Goal: Task Accomplishment & Management: Manage account settings

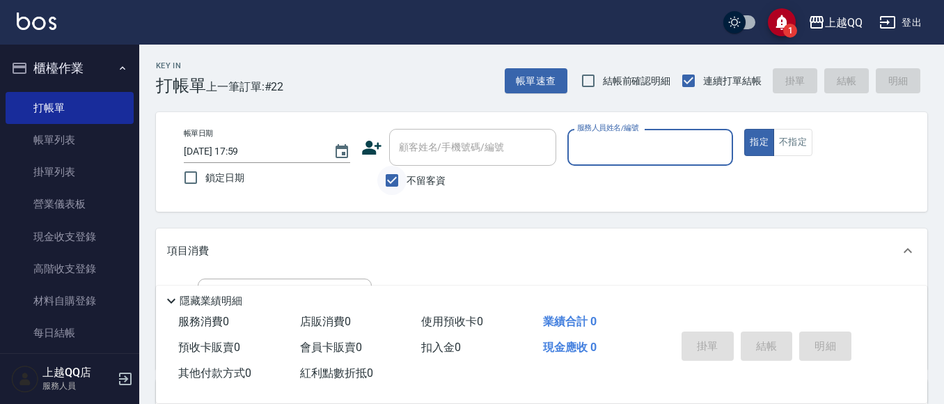
click at [383, 180] on input "不留客資" at bounding box center [391, 180] width 29 height 29
checkbox input "false"
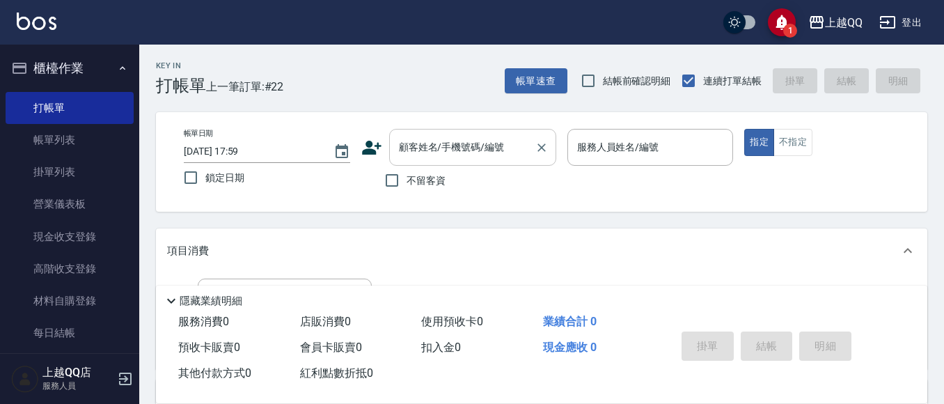
click at [411, 158] on input "顧客姓名/手機號碼/編號" at bounding box center [462, 147] width 134 height 24
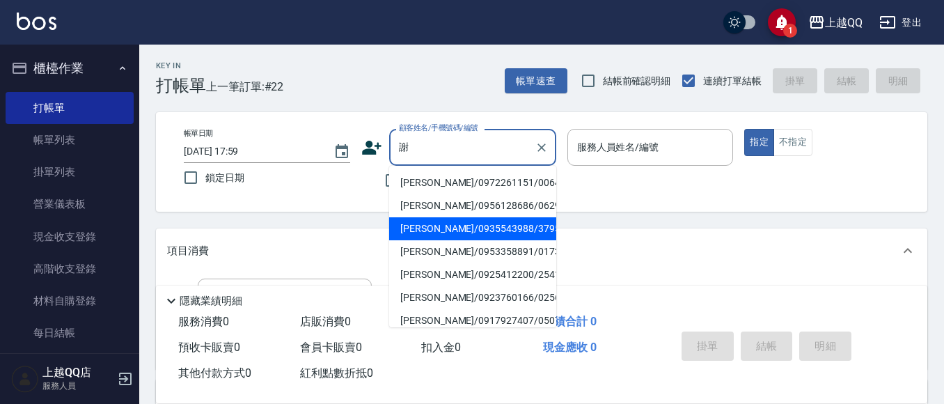
click at [472, 232] on li "[PERSON_NAME]/0935543988/3795" at bounding box center [472, 228] width 167 height 23
type input "[PERSON_NAME]/0935543988/3795"
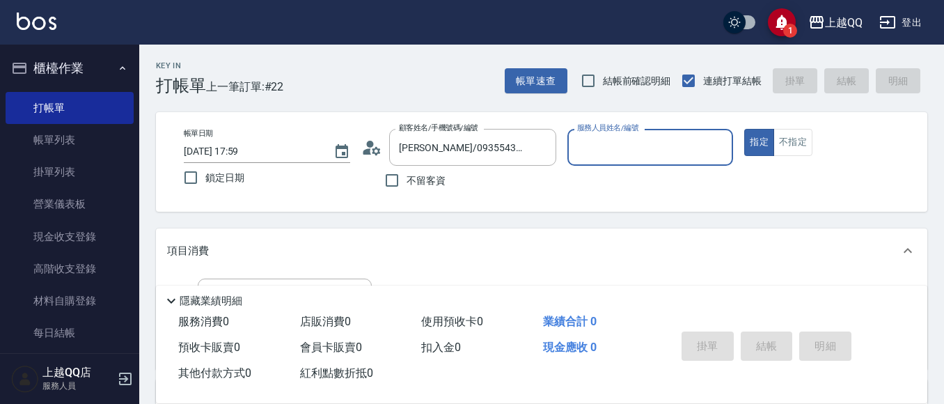
type input "佩怡-3"
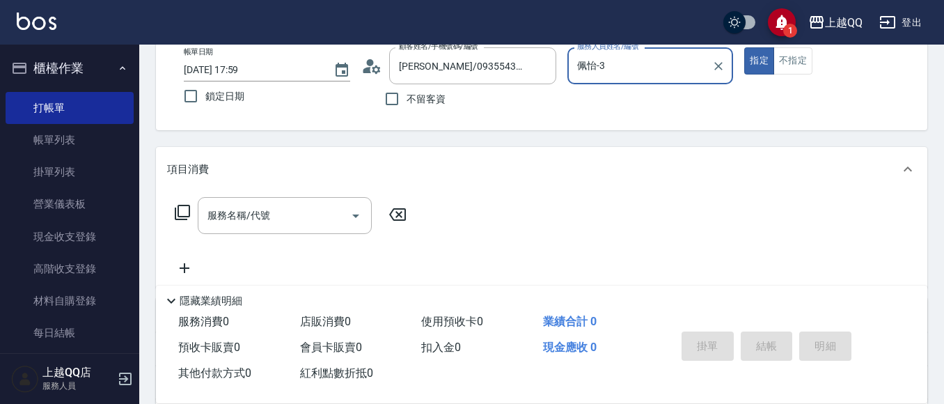
scroll to position [139, 0]
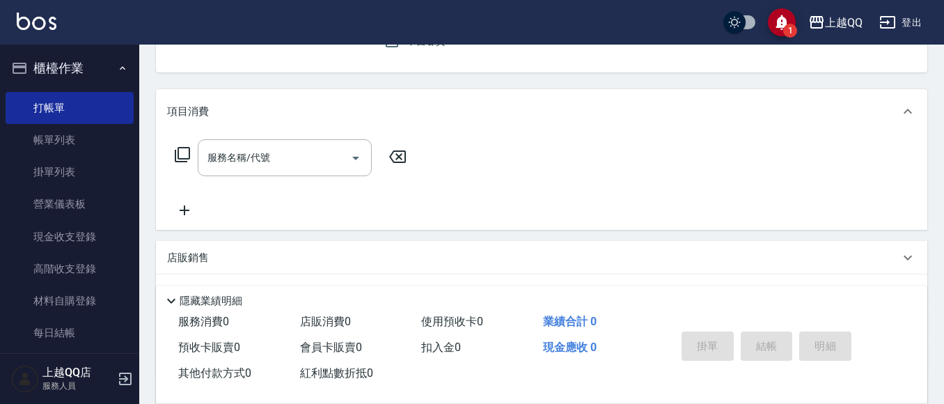
click at [278, 181] on div "服務名稱/代號 服務名稱/代號" at bounding box center [291, 178] width 248 height 79
click at [271, 156] on input "服務名稱/代號" at bounding box center [274, 157] width 141 height 24
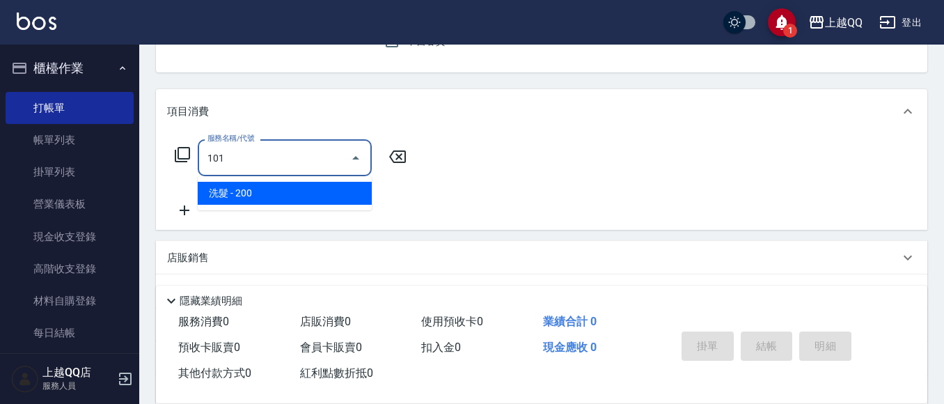
type input "洗髮(101)"
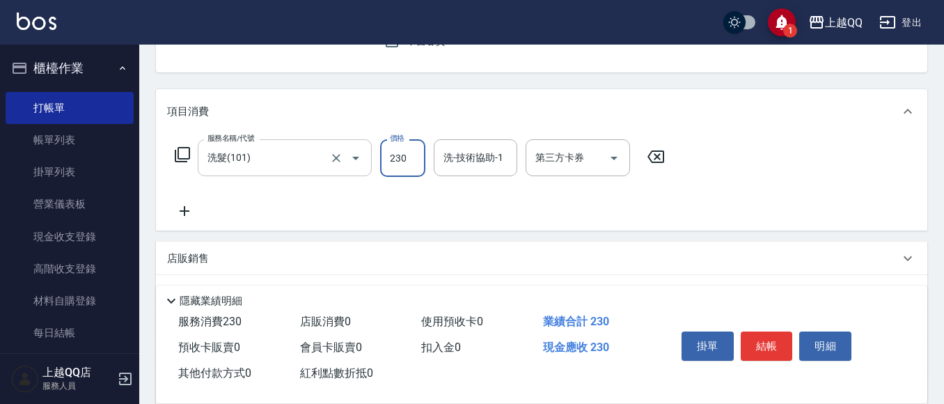
type input "230"
type input "[PERSON_NAME]-25"
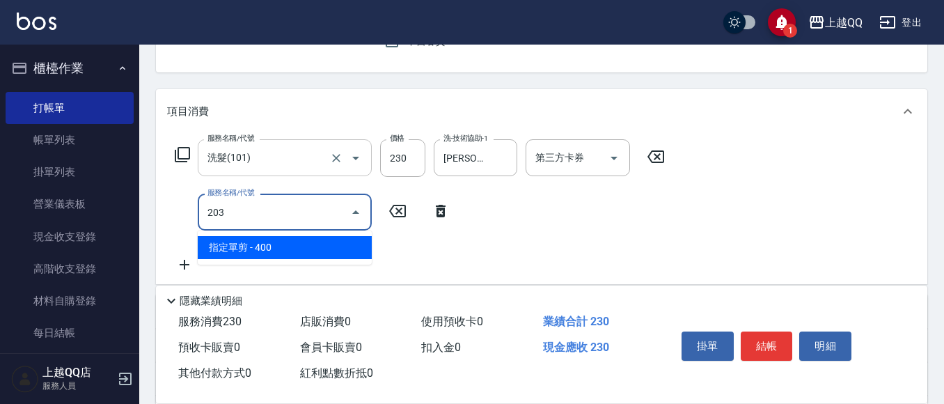
type input "指定單剪(203)"
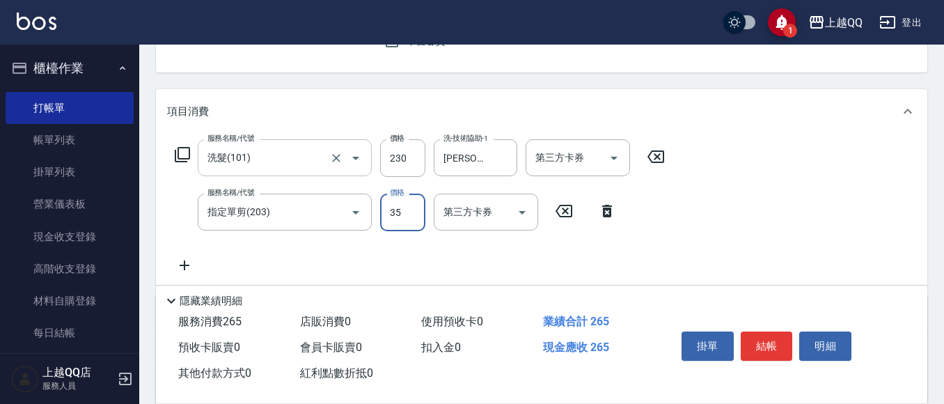
type input "350"
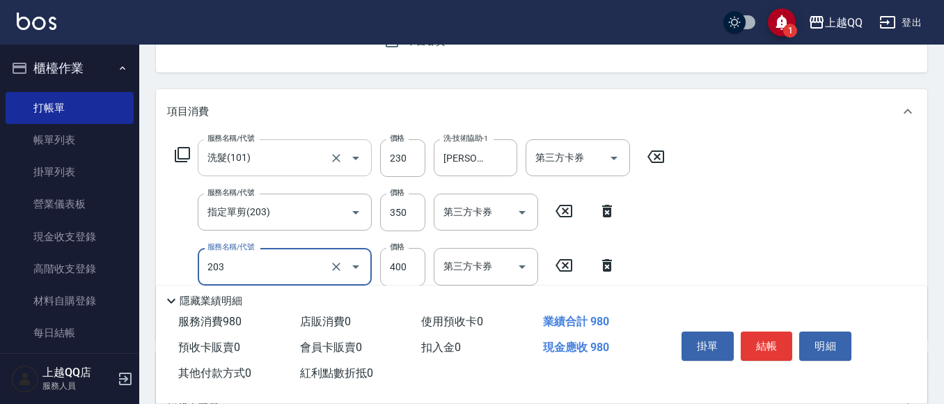
type input "指定單剪(203)"
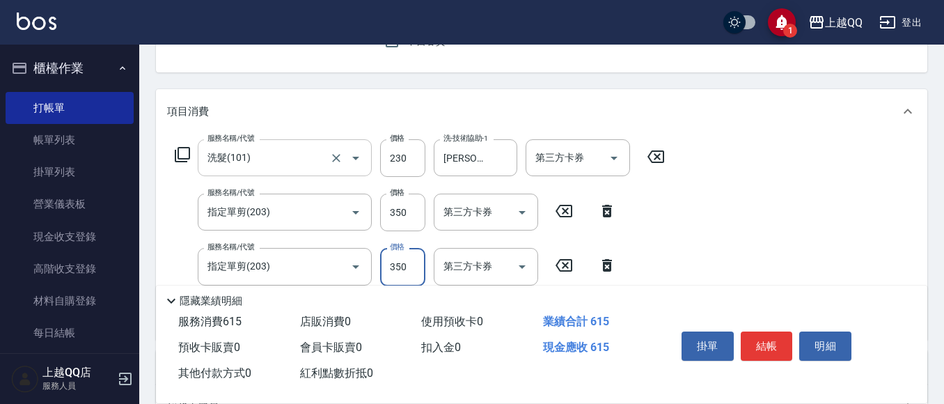
type input "350"
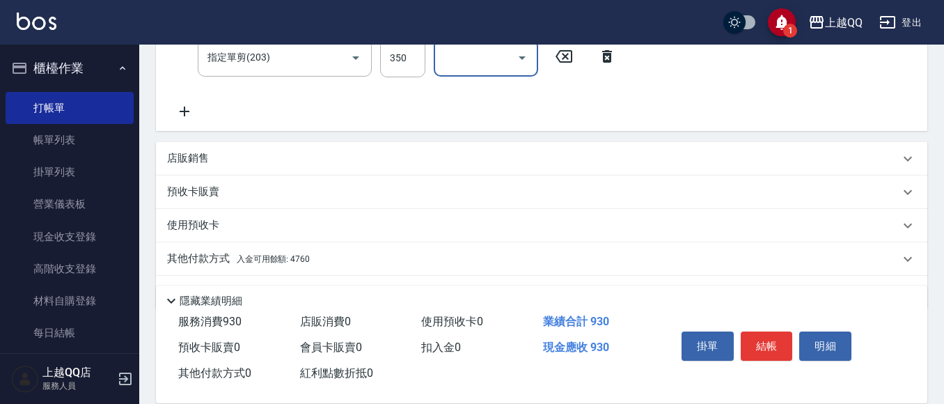
scroll to position [387, 0]
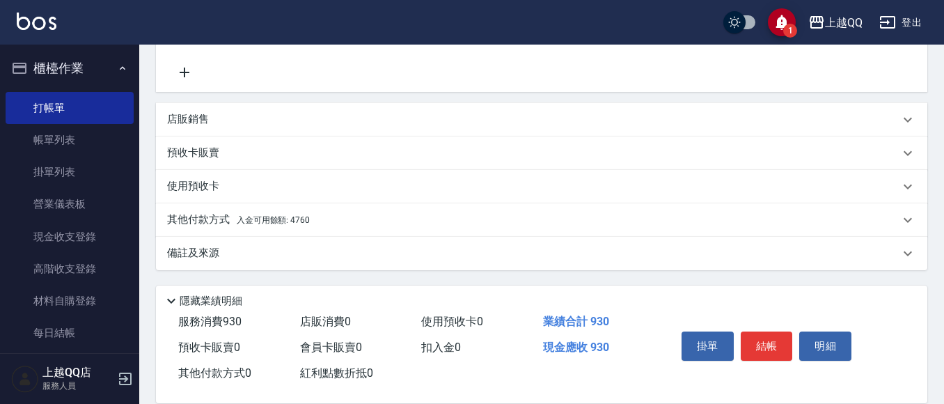
click at [207, 216] on p "其他付款方式 入金可用餘額: 4760" at bounding box center [238, 219] width 143 height 15
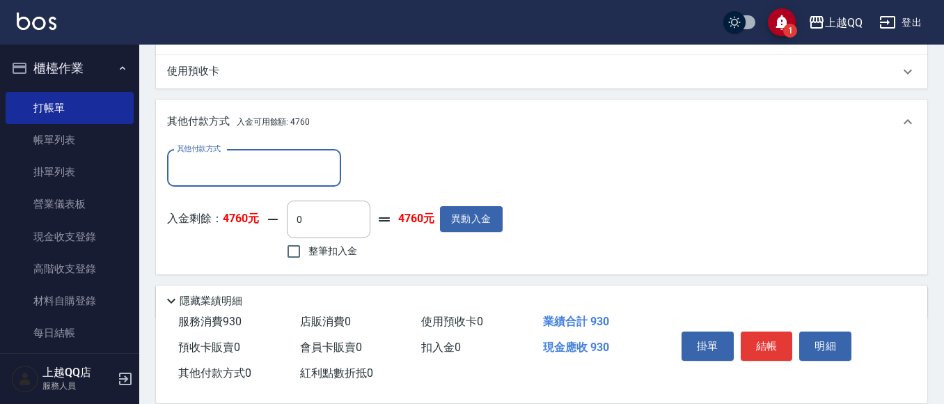
scroll to position [526, 0]
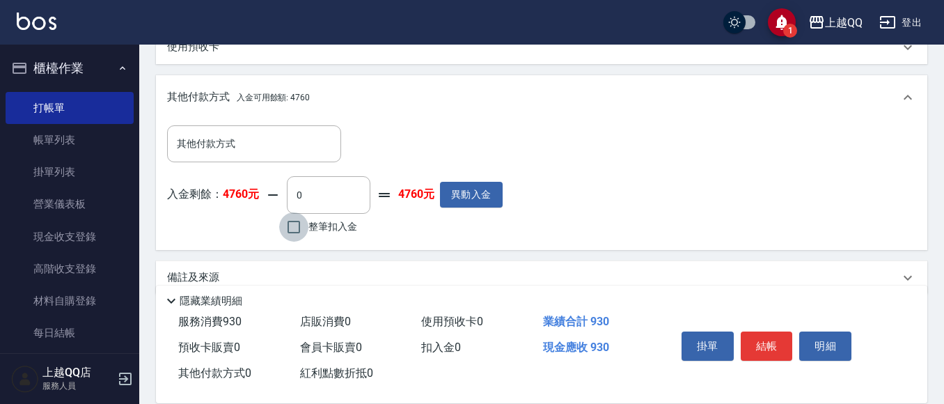
click at [296, 225] on input "整筆扣入金" at bounding box center [293, 226] width 29 height 29
checkbox input "true"
type input "930"
click at [771, 331] on button "結帳" at bounding box center [766, 345] width 52 height 29
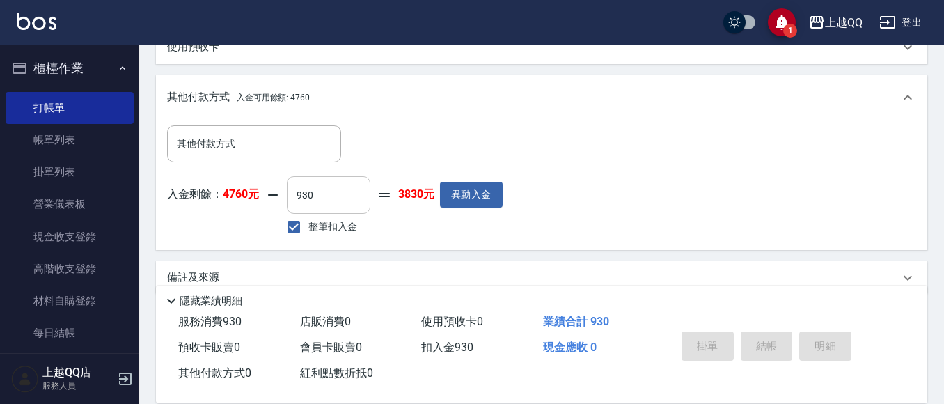
type input "[DATE] 19:00"
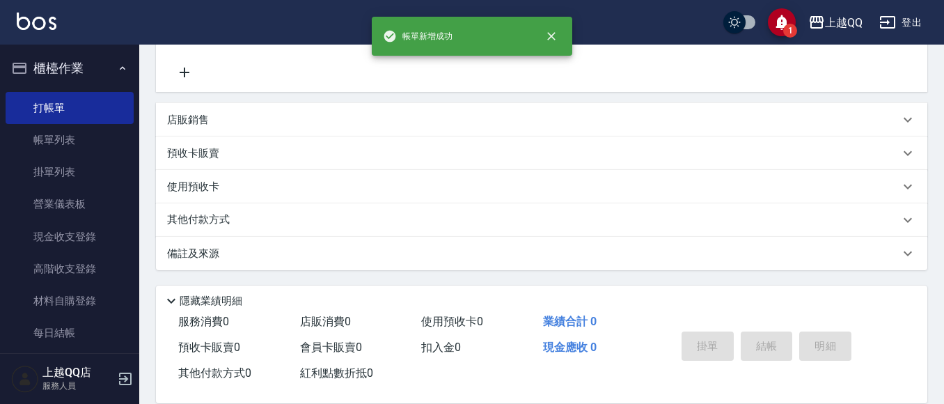
scroll to position [0, 0]
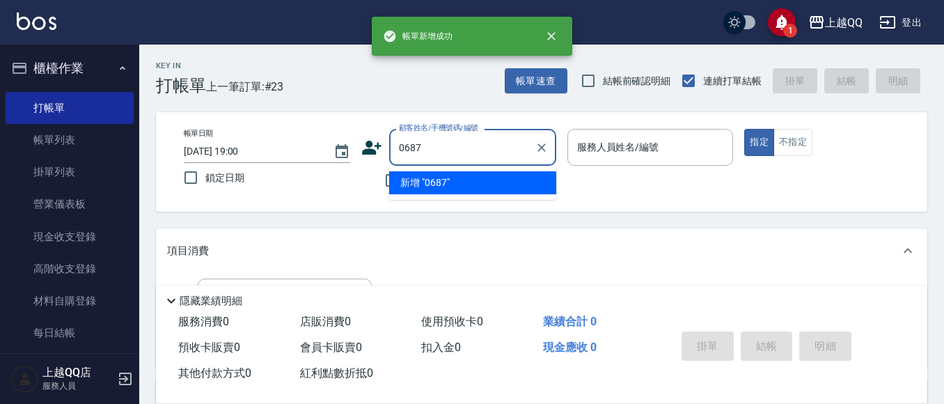
type input "0687"
click at [744, 129] on button "指定" at bounding box center [759, 142] width 30 height 27
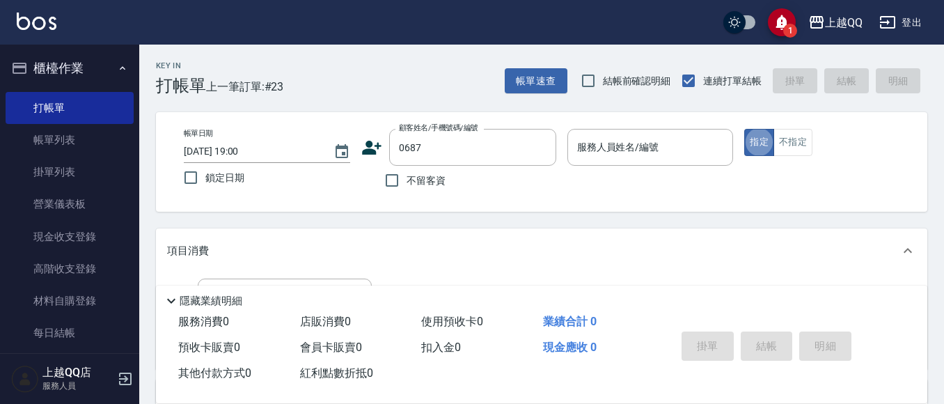
type button "true"
type input "10"
type input "[PERSON_NAME]/0928098836/0687"
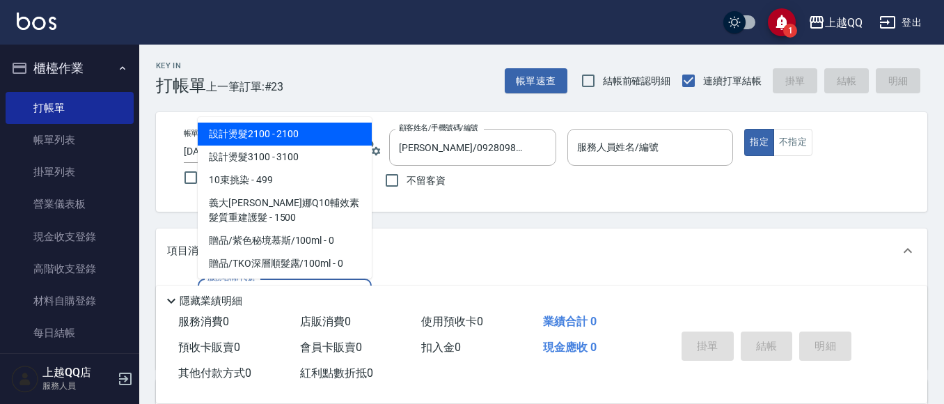
type input "101"
type input "佩怡-3"
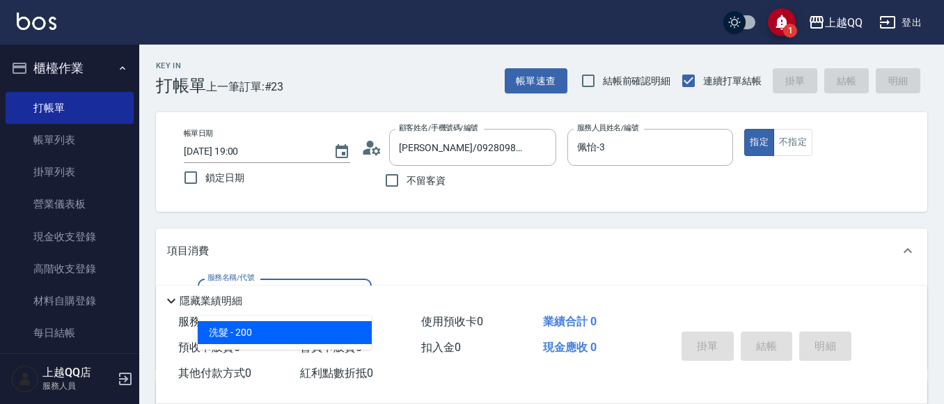
type input "洗髮(101)"
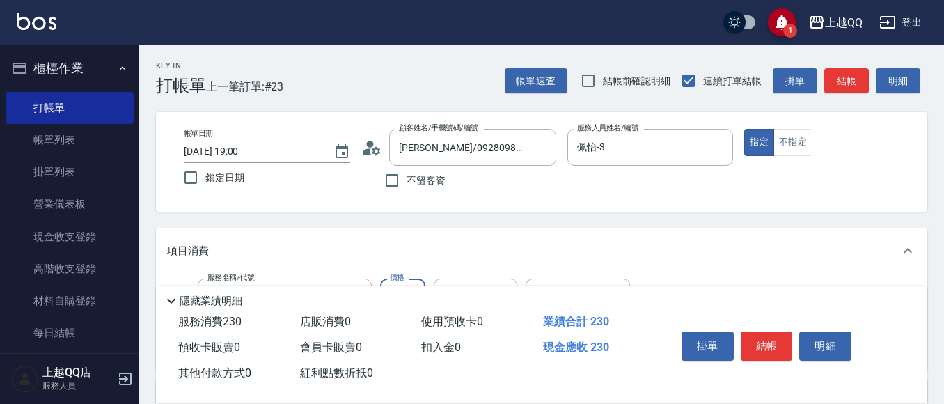
type input "230"
type input "[PERSON_NAME]-26"
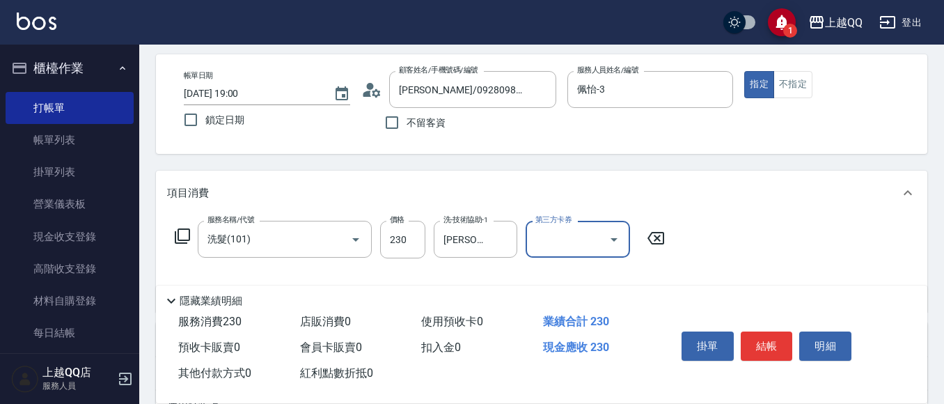
scroll to position [139, 0]
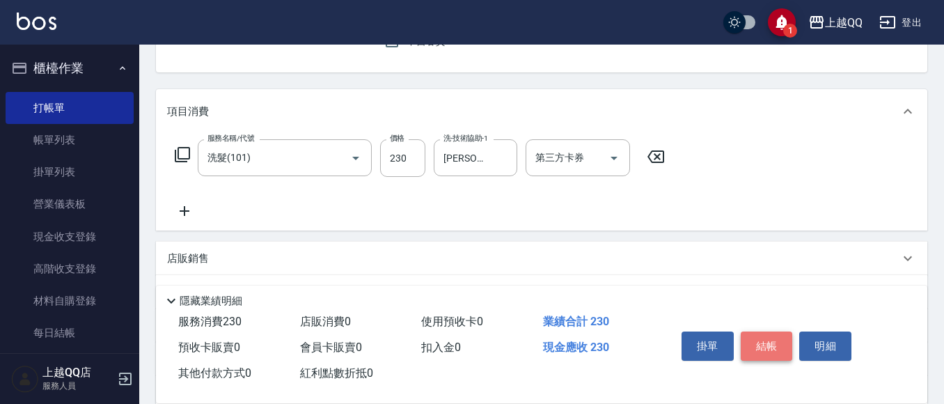
click at [741, 334] on button "結帳" at bounding box center [766, 345] width 52 height 29
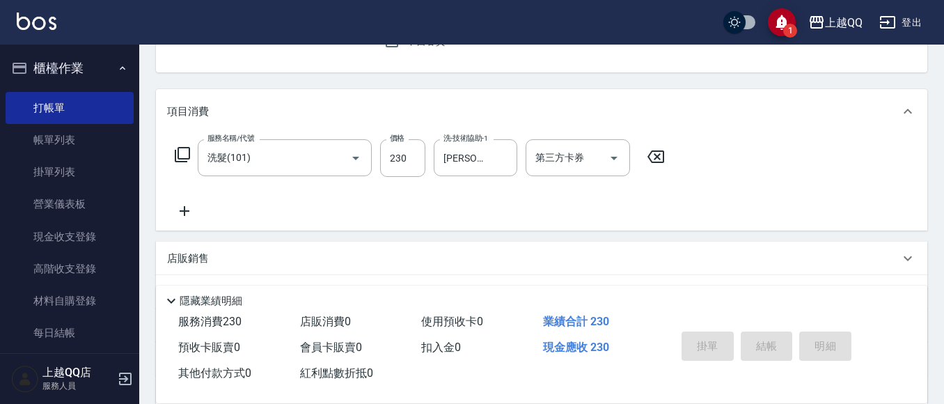
type input "[DATE] 19:01"
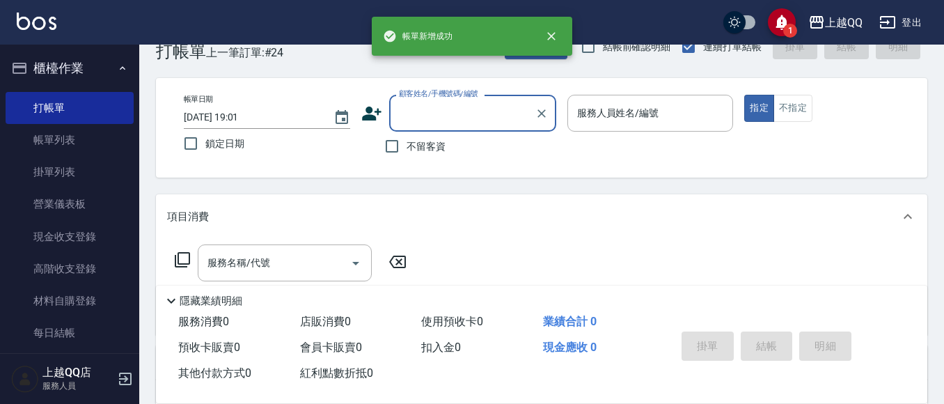
scroll to position [0, 0]
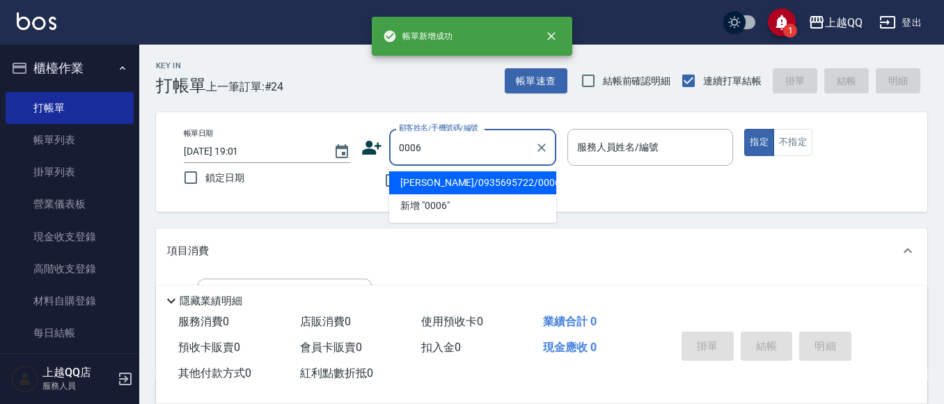
click at [744, 129] on button "指定" at bounding box center [759, 142] width 30 height 27
type input "[PERSON_NAME]/0935695722/0006"
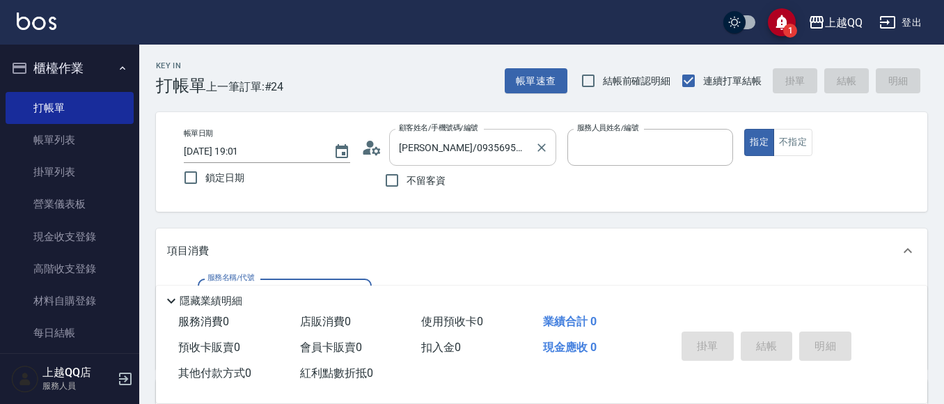
type input "佩怡-3"
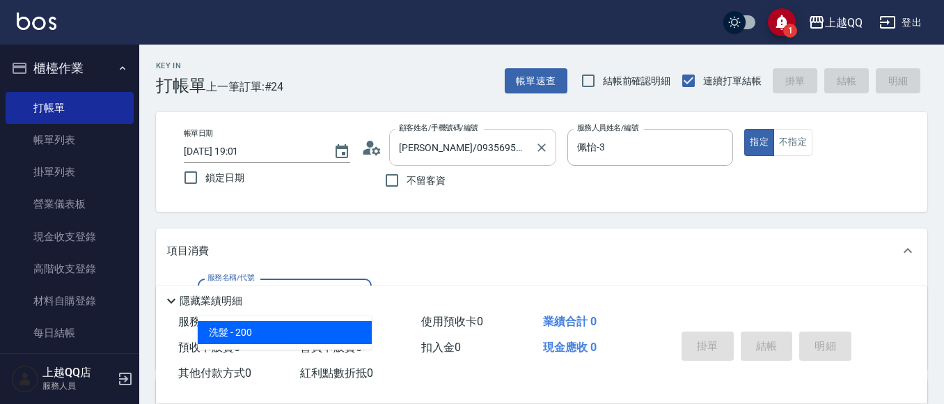
type input "洗髮(101)"
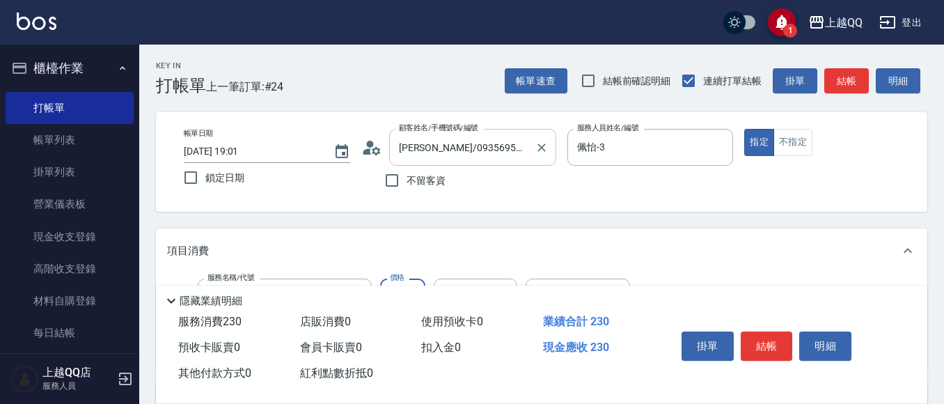
type input "230"
type input "[PERSON_NAME]5"
click at [756, 331] on button "結帳" at bounding box center [766, 345] width 52 height 29
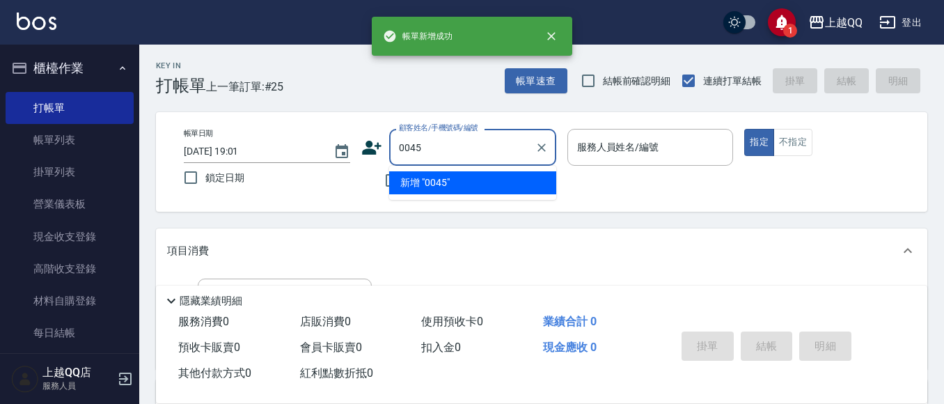
type input "0045"
click at [744, 129] on button "指定" at bounding box center [759, 142] width 30 height 27
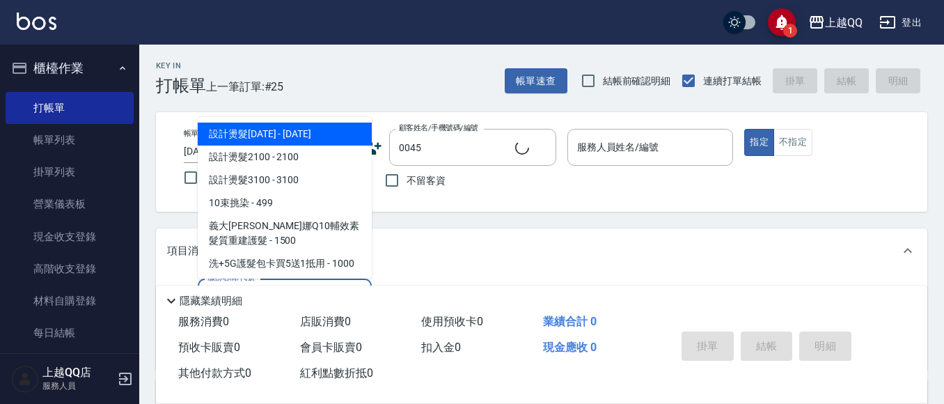
type input "101"
type input "[PERSON_NAME]/0937912815/0045"
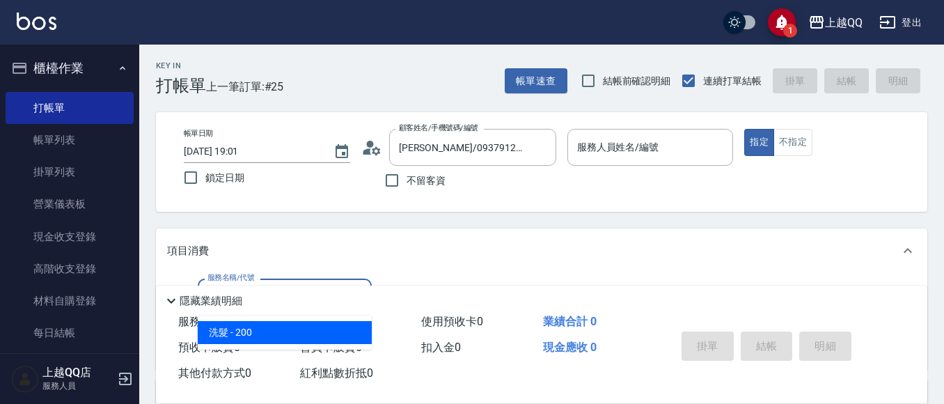
type input "101"
type input "佩怡-3"
type input "洗髮(101)"
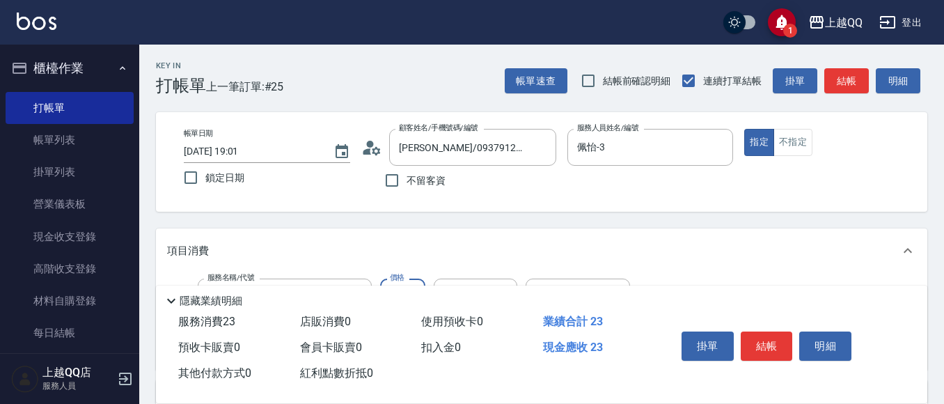
type input "230"
type input "佩怡-3"
click at [772, 337] on button "結帳" at bounding box center [766, 345] width 52 height 29
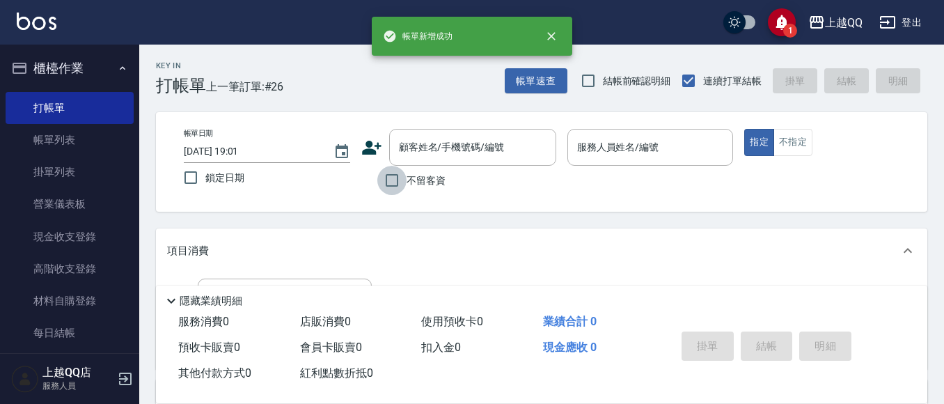
click at [386, 186] on input "不留客資" at bounding box center [391, 180] width 29 height 29
checkbox input "true"
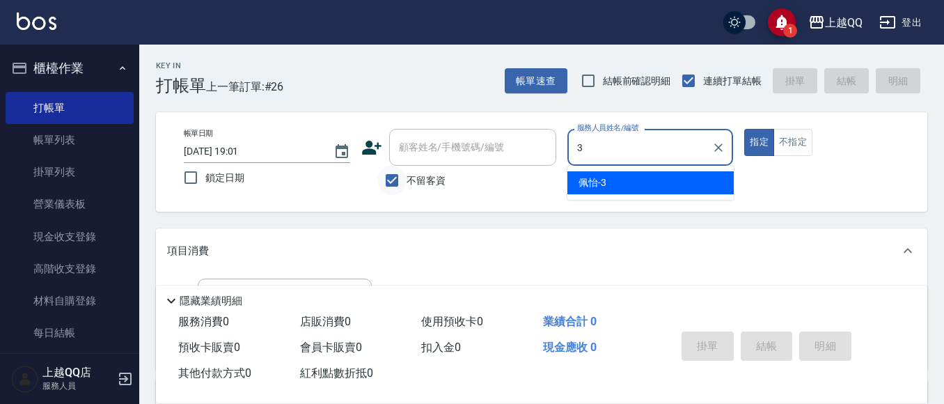
type input "佩怡-3"
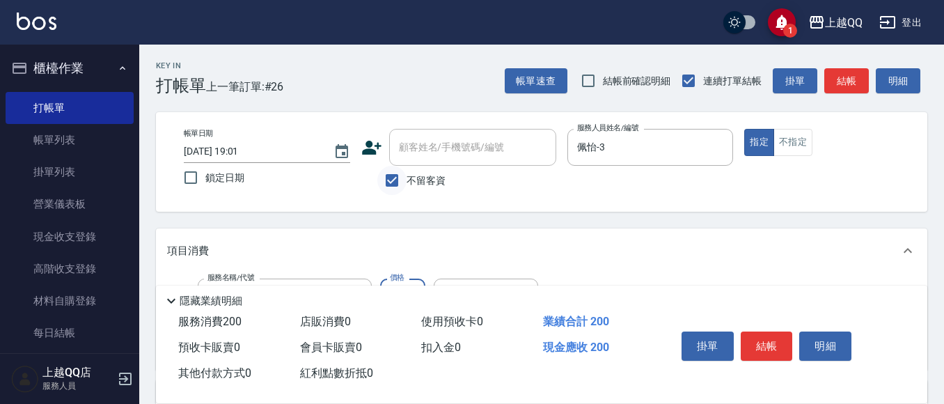
type input "洗髮(101)"
type input "230"
type input "[PERSON_NAME]-25"
type input "指定單剪(203)"
type input "350"
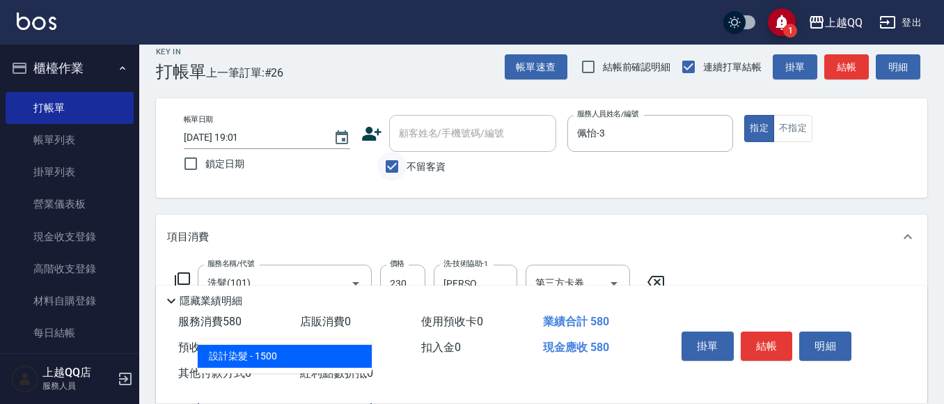
type input "設計染髮(404)"
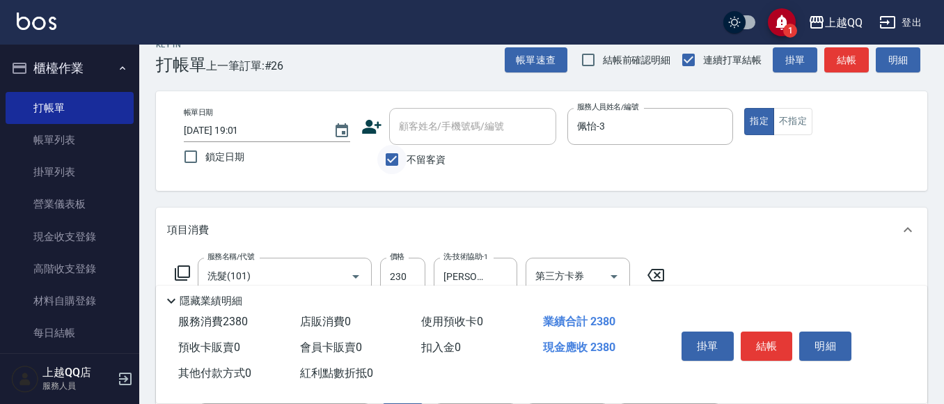
type input "1800"
type input "佩怡-3"
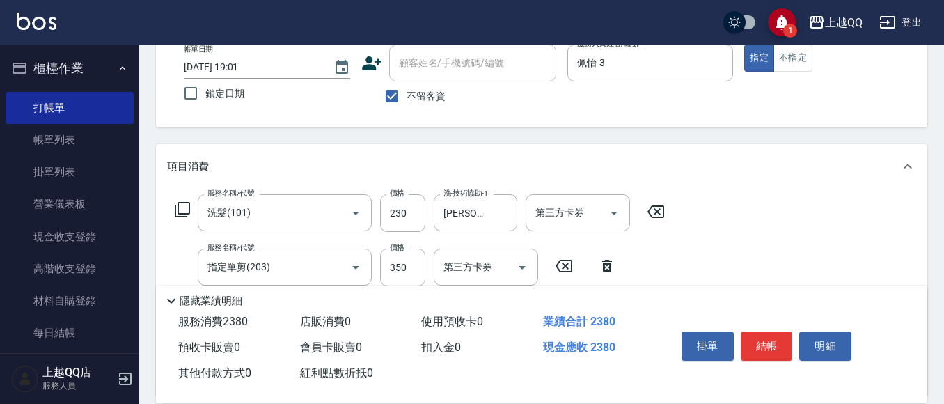
scroll to position [160, 0]
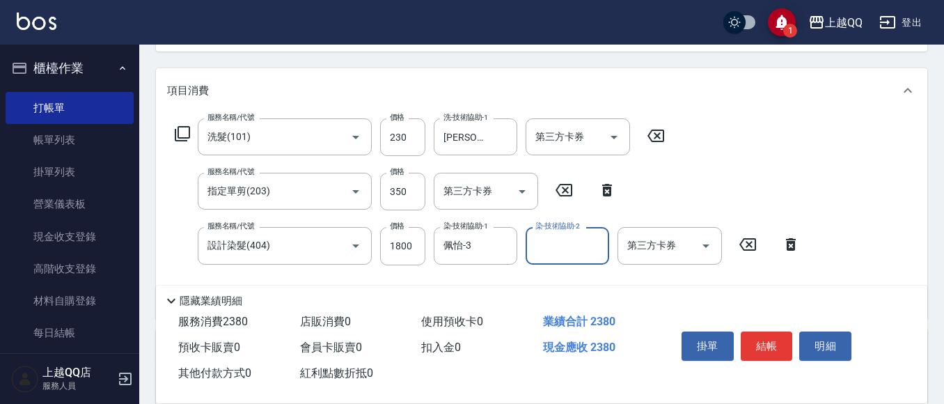
click at [780, 337] on button "結帳" at bounding box center [766, 345] width 52 height 29
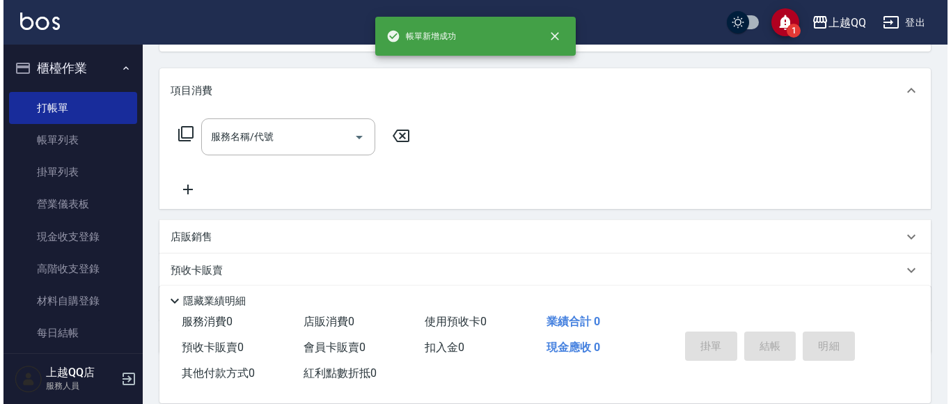
scroll to position [0, 0]
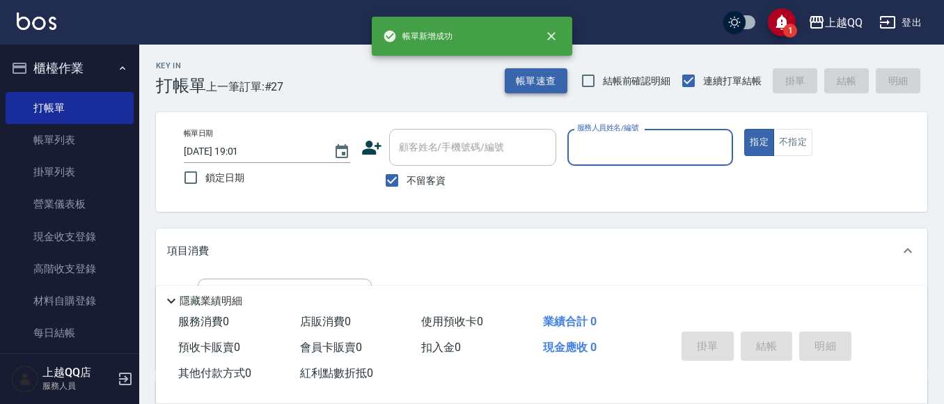
click at [515, 86] on button "帳單速查" at bounding box center [535, 81] width 63 height 26
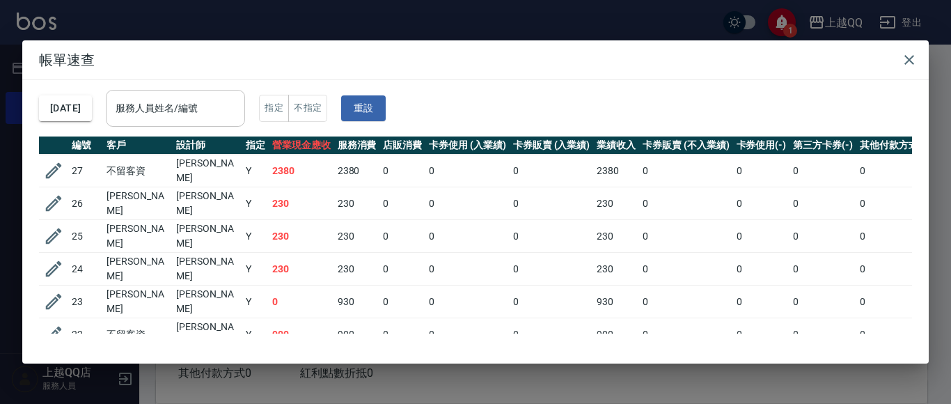
click at [239, 106] on input "服務人員姓名/編號" at bounding box center [175, 108] width 127 height 24
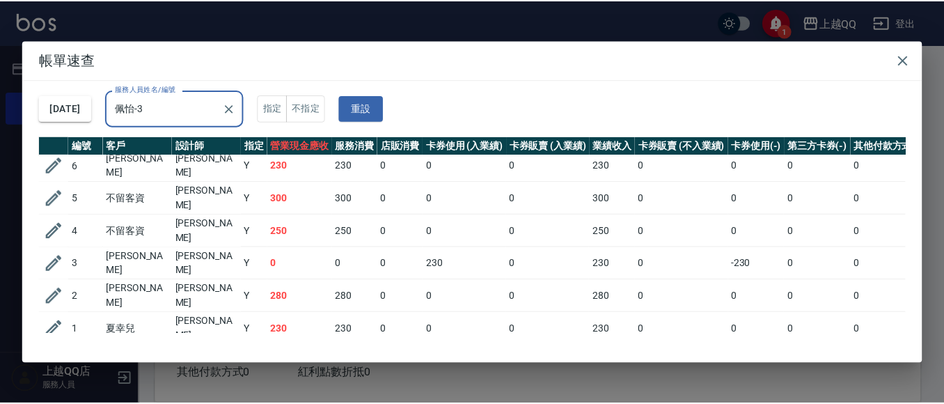
scroll to position [91, 0]
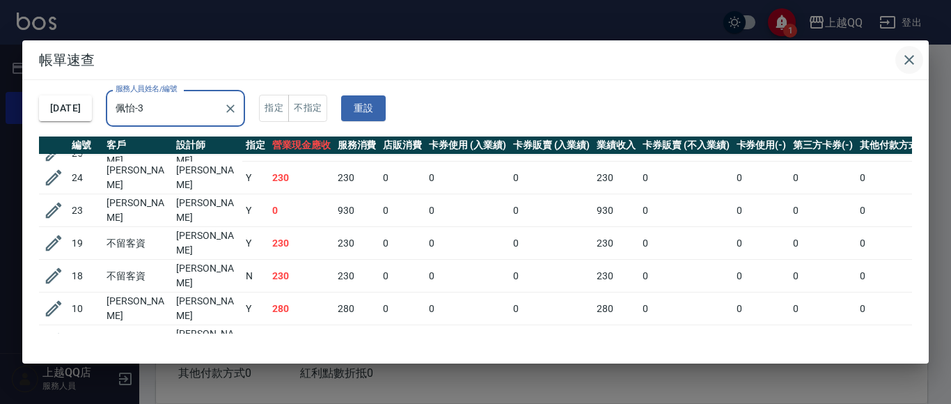
type input "佩怡-3"
click at [914, 54] on icon "button" at bounding box center [908, 59] width 17 height 17
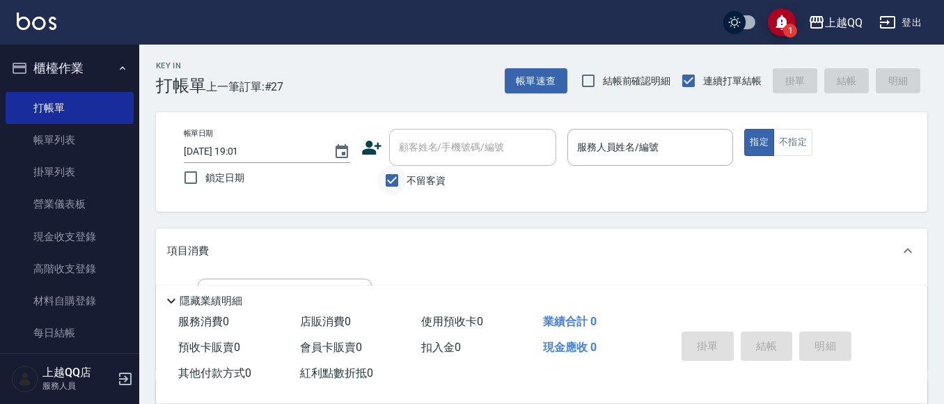
click at [392, 180] on input "不留客資" at bounding box center [391, 180] width 29 height 29
checkbox input "false"
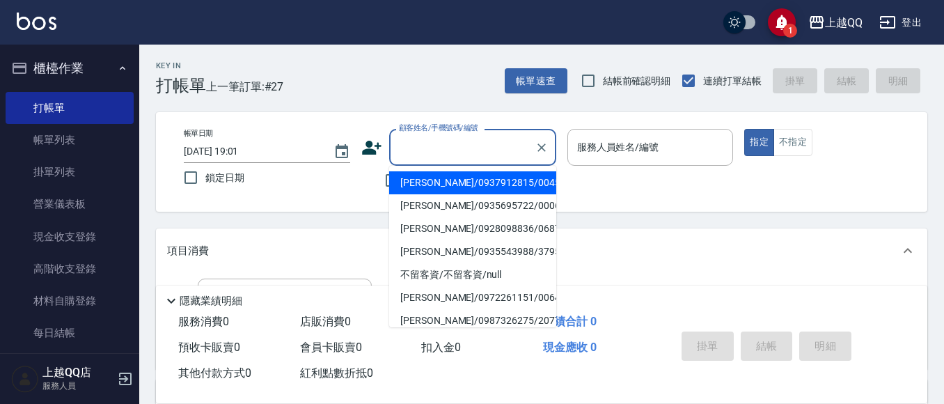
click at [431, 157] on input "顧客姓名/手機號碼/編號" at bounding box center [462, 147] width 134 height 24
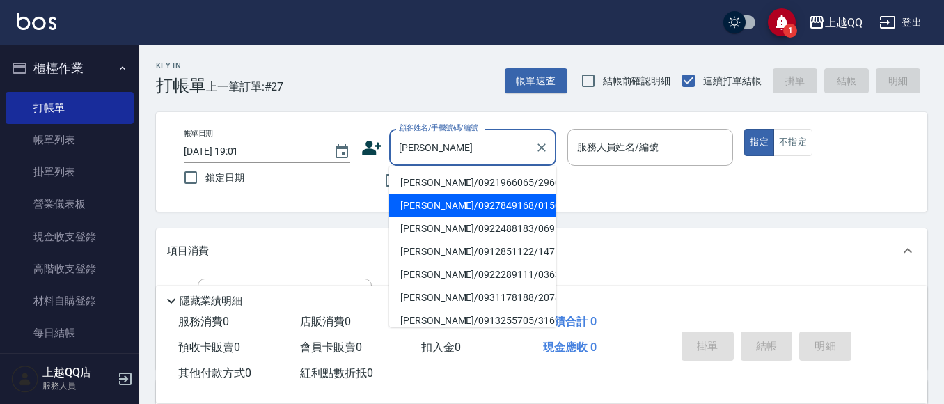
click at [458, 209] on li "[PERSON_NAME]/0927849168/0150" at bounding box center [472, 205] width 167 height 23
type input "[PERSON_NAME]/0927849168/0150"
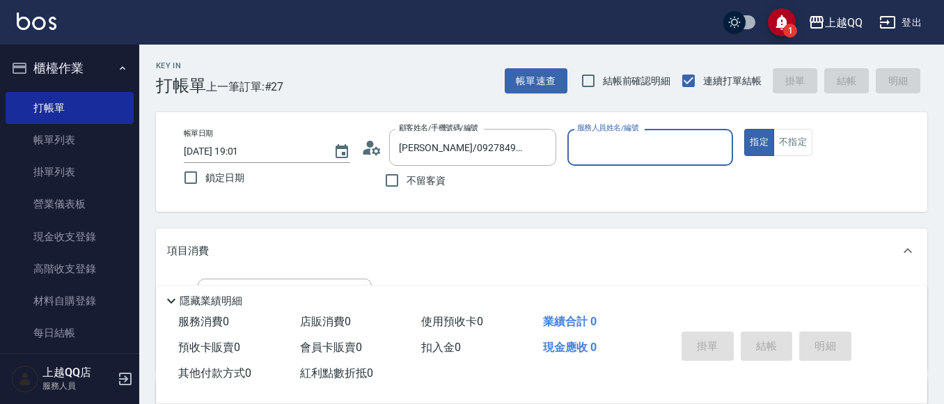
type input "佩怡-3"
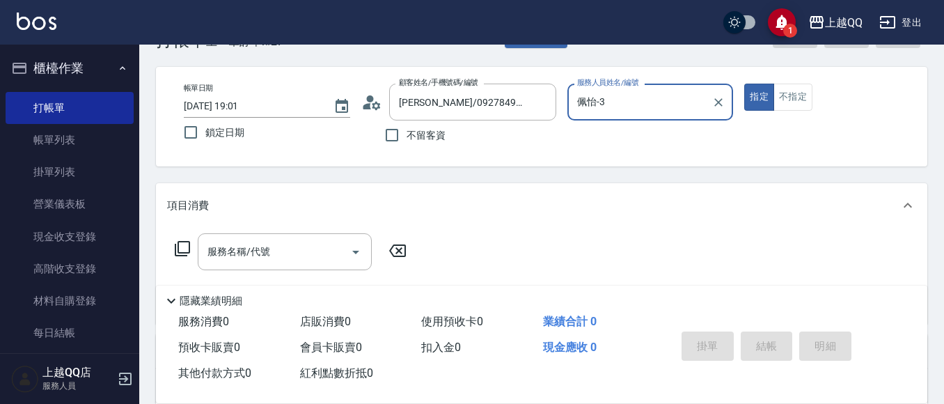
scroll to position [70, 0]
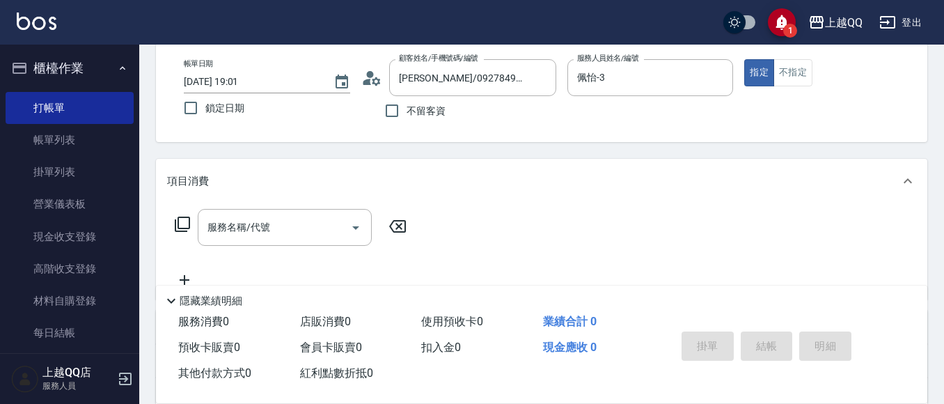
click at [193, 218] on div "服務名稱/代號 服務名稱/代號" at bounding box center [291, 227] width 248 height 37
click at [218, 227] on div "服務名稱/代號 服務名稱/代號" at bounding box center [285, 227] width 174 height 37
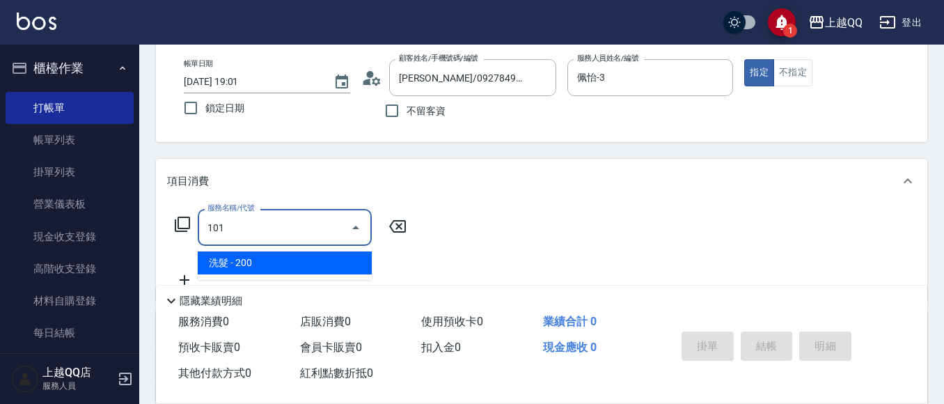
type input "洗髮(101)"
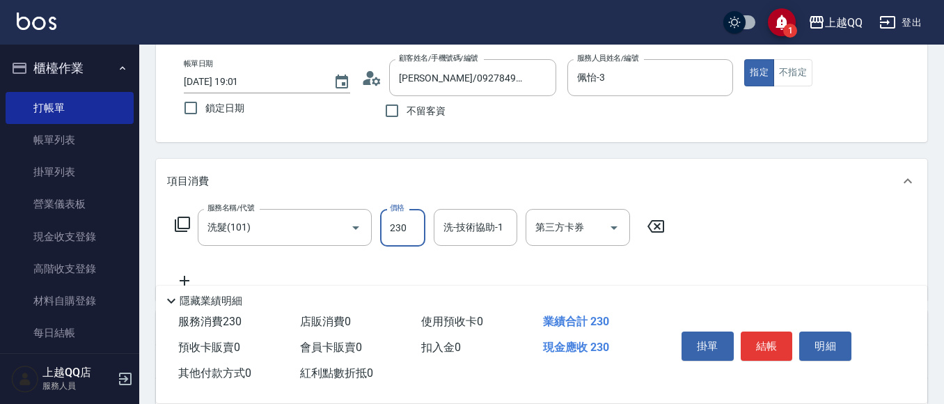
type input "230"
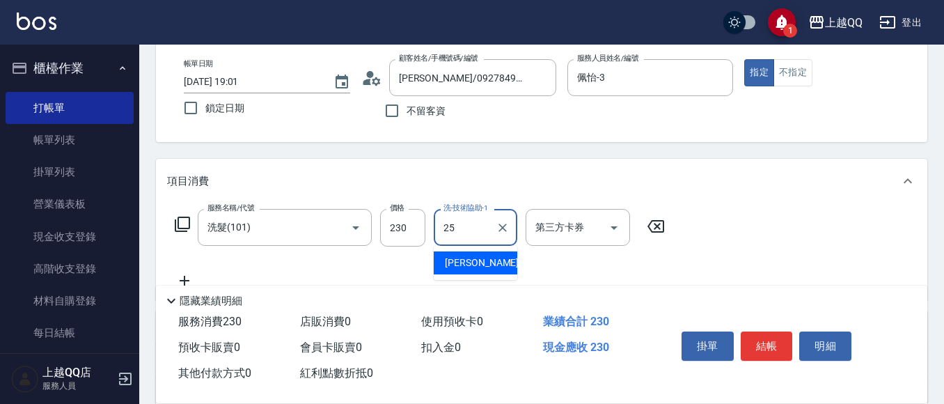
type input "[PERSON_NAME]-25"
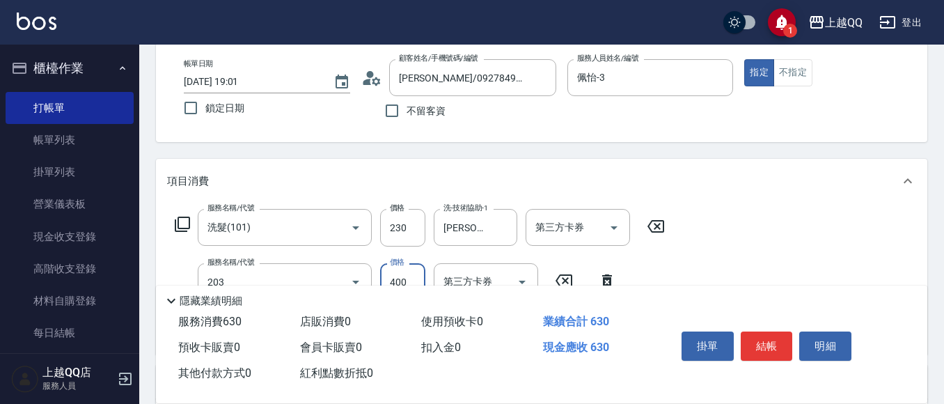
type input "指定單剪(203)"
type input "350"
type input "設計染髮(404)"
type input "1300"
type input "佩怡-3"
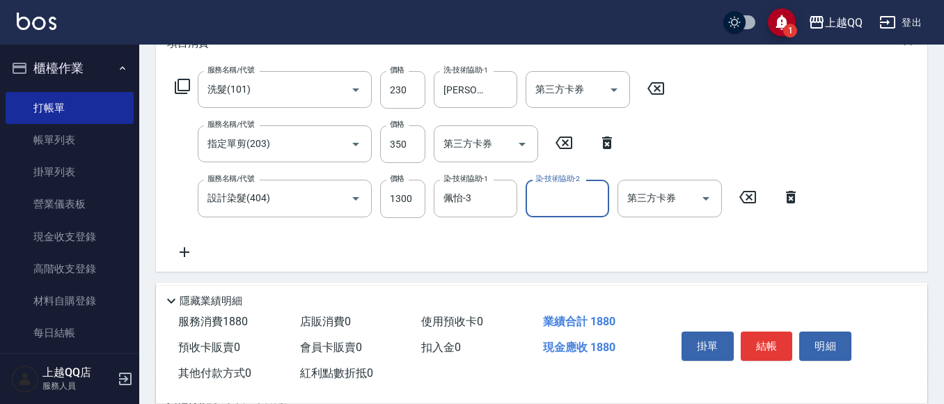
scroll to position [209, 0]
click at [761, 335] on button "結帳" at bounding box center [766, 345] width 52 height 29
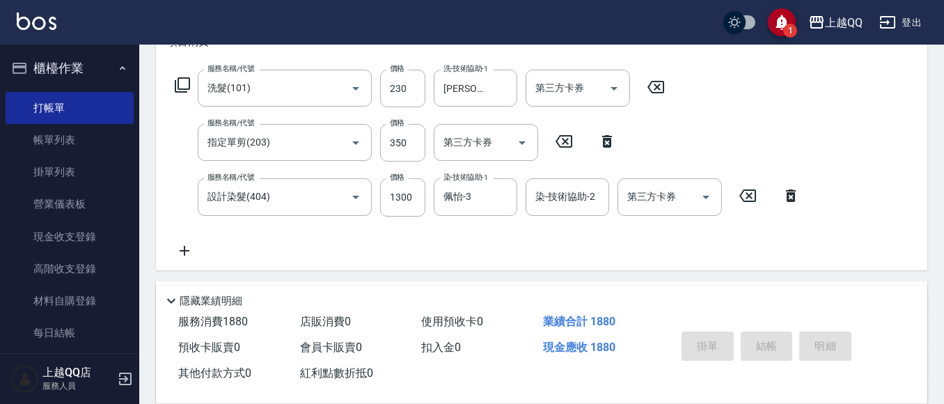
type input "[DATE] 19:02"
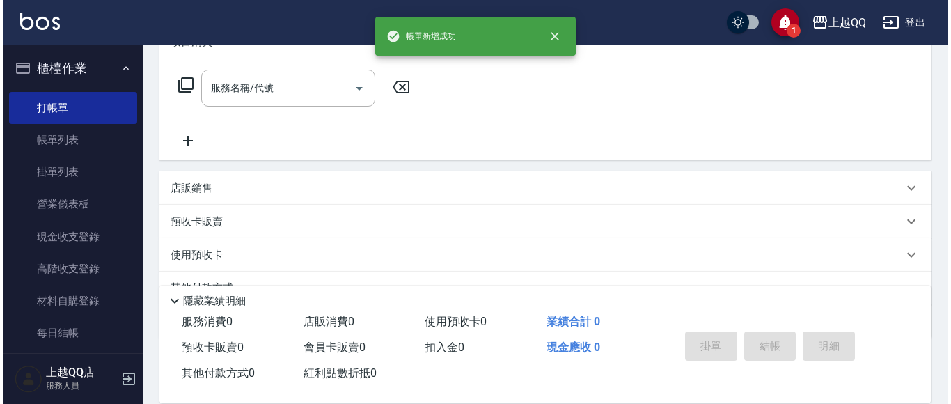
scroll to position [0, 0]
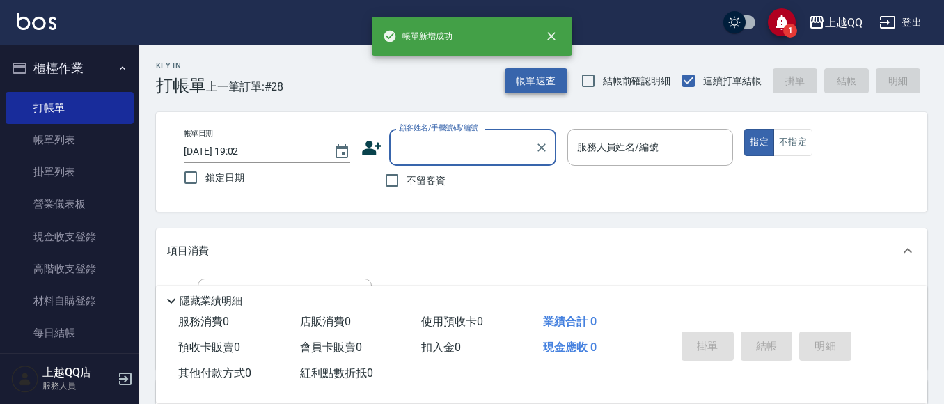
click at [561, 83] on button "帳單速查" at bounding box center [535, 81] width 63 height 26
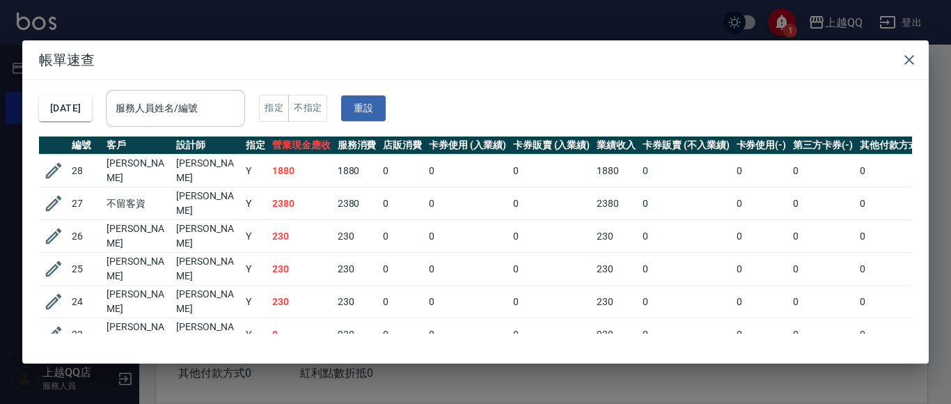
click at [228, 122] on div "服務人員姓名/編號" at bounding box center [175, 108] width 139 height 37
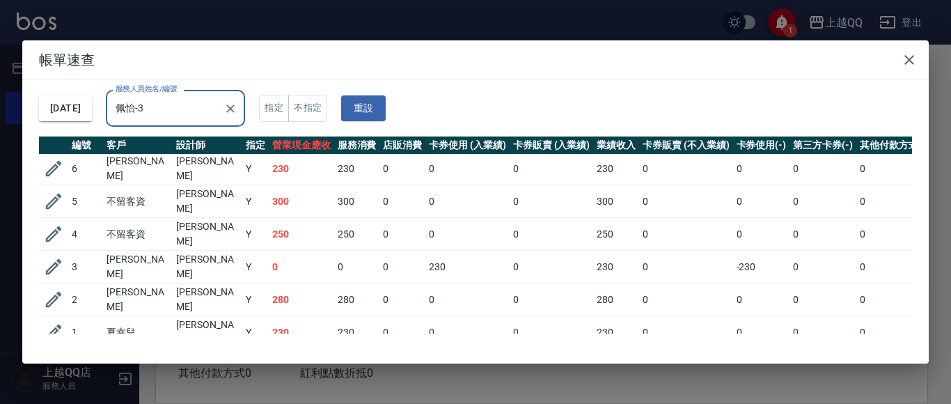
scroll to position [330, 0]
type input "佩怡-3"
click at [910, 60] on icon "button" at bounding box center [908, 59] width 17 height 17
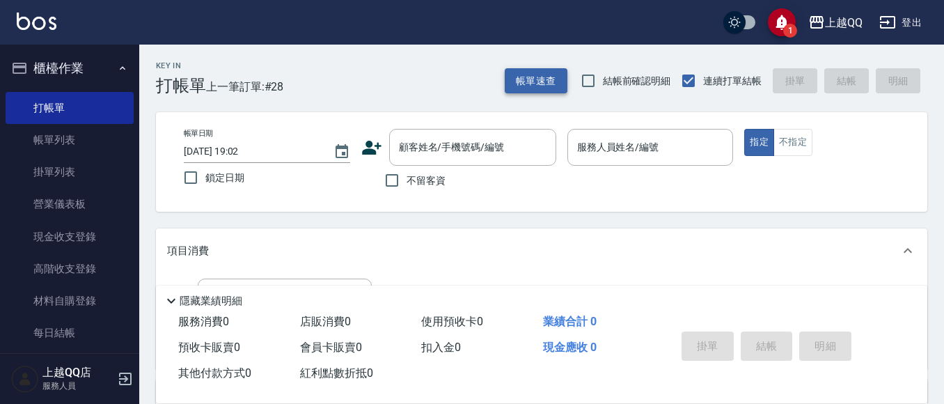
click at [538, 76] on button "帳單速查" at bounding box center [535, 81] width 63 height 26
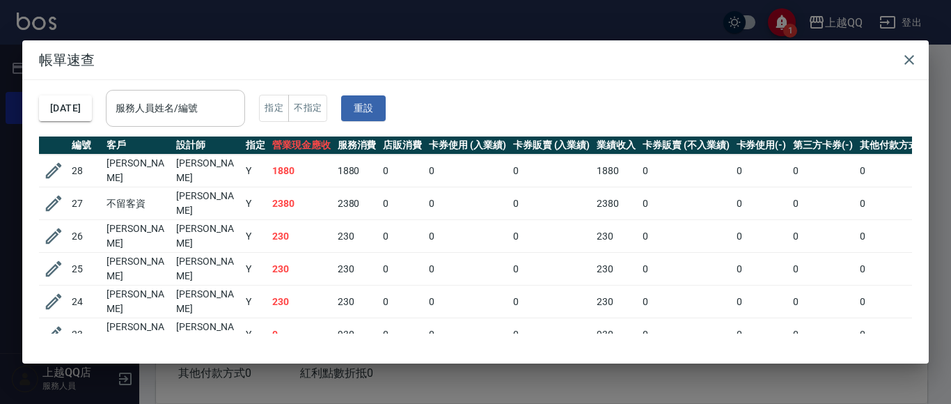
click at [218, 118] on input "服務人員姓名/編號" at bounding box center [175, 108] width 127 height 24
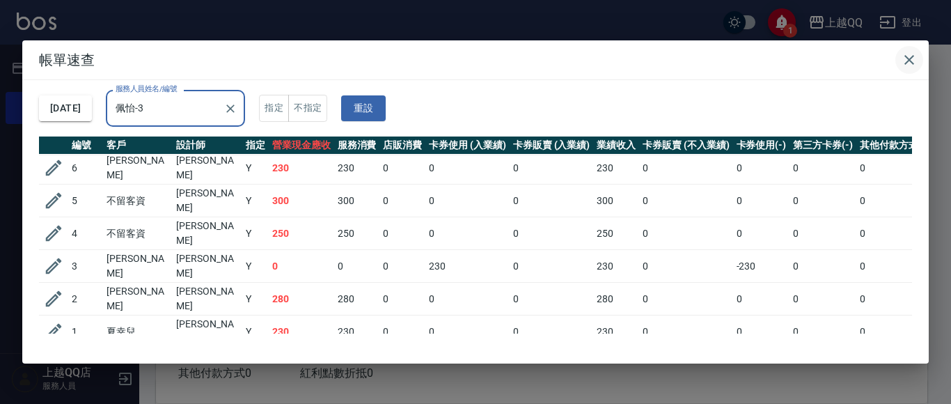
type input "佩怡-3"
click at [915, 62] on icon "button" at bounding box center [908, 59] width 17 height 17
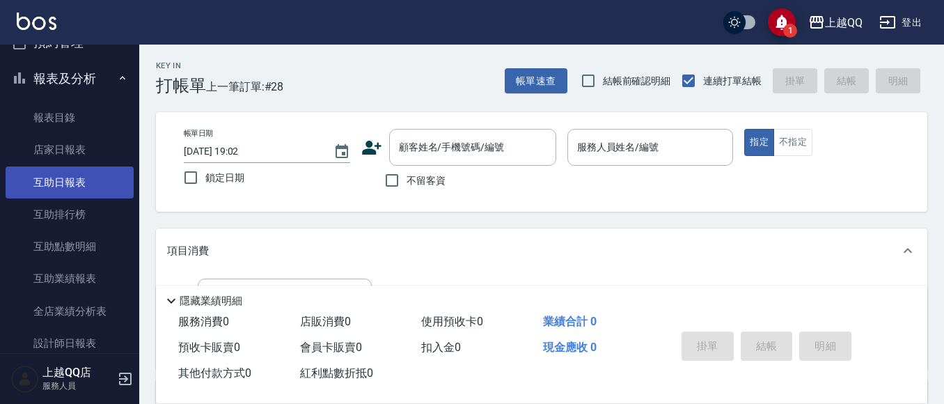
scroll to position [418, 0]
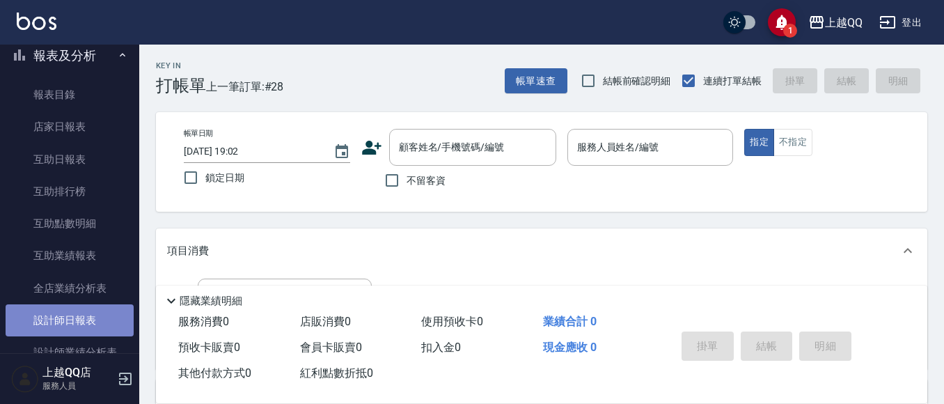
click at [83, 323] on link "設計師日報表" at bounding box center [70, 320] width 128 height 32
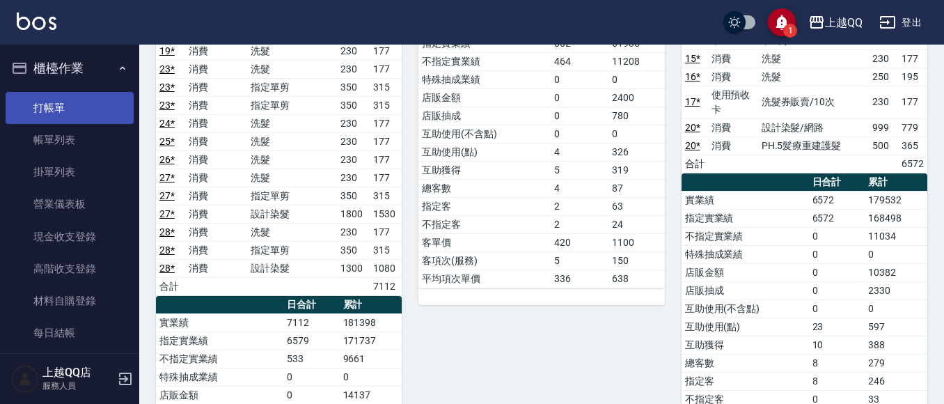
click at [37, 106] on link "打帳單" at bounding box center [70, 108] width 128 height 32
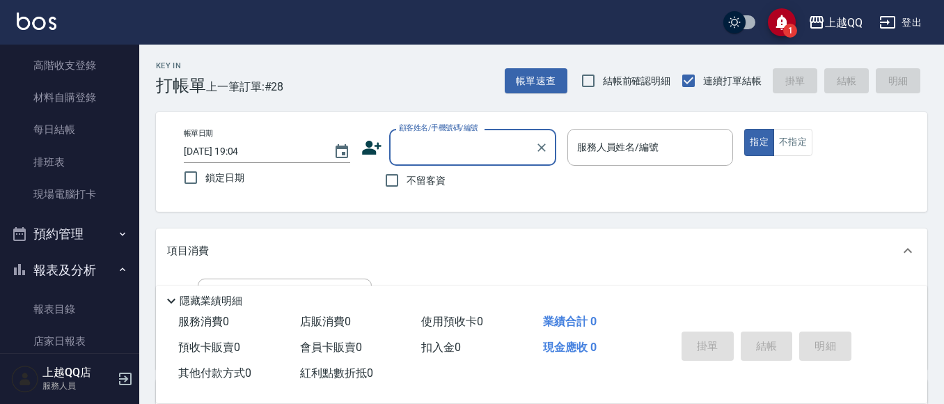
scroll to position [274, 0]
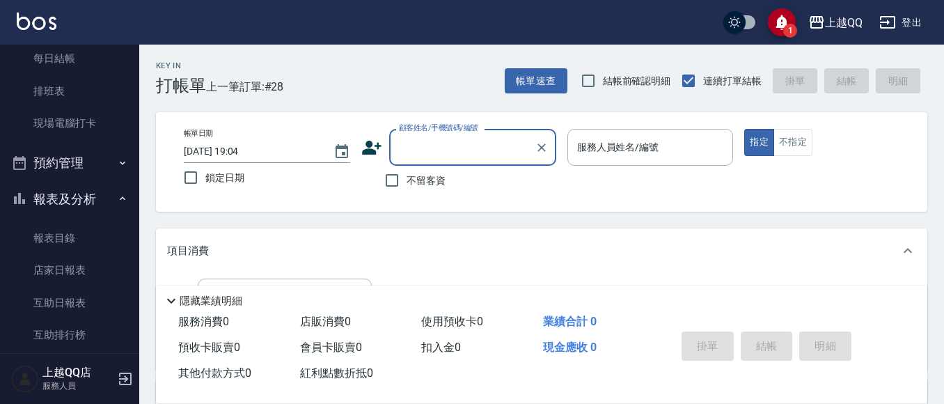
click at [95, 193] on button "報表及分析" at bounding box center [70, 199] width 128 height 36
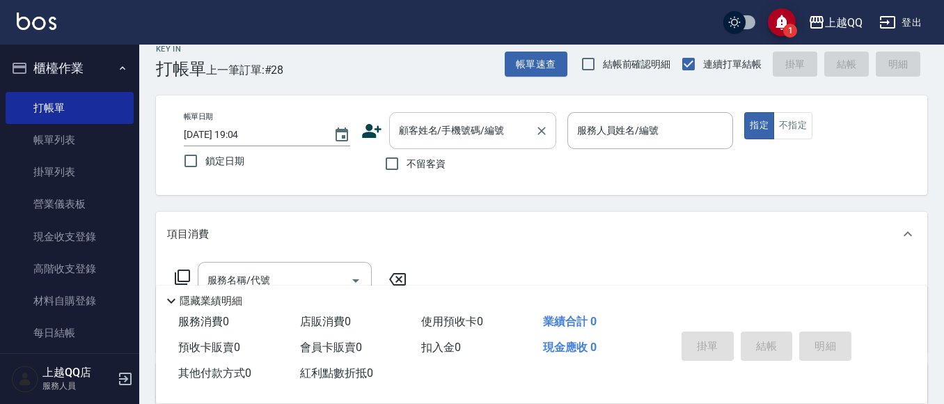
scroll to position [70, 0]
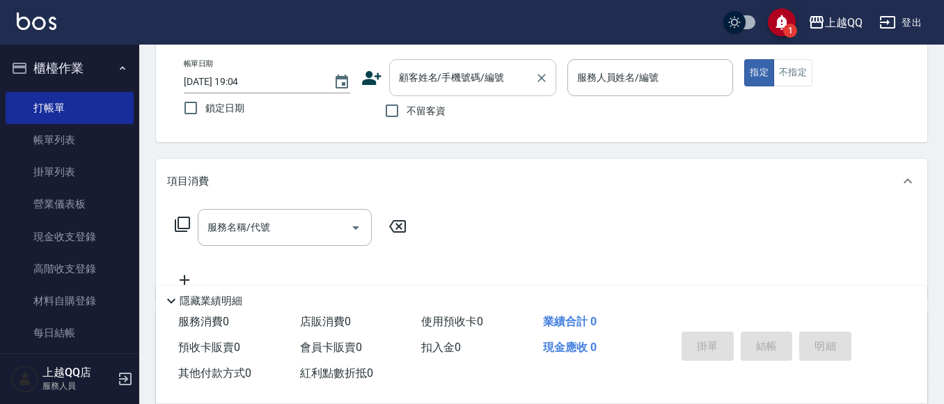
click at [438, 74] on input "顧客姓名/手機號碼/編號" at bounding box center [462, 77] width 134 height 24
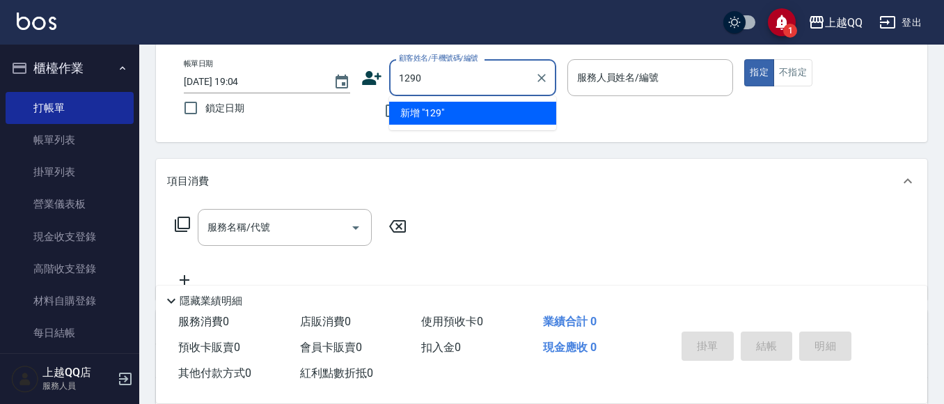
type input "1290"
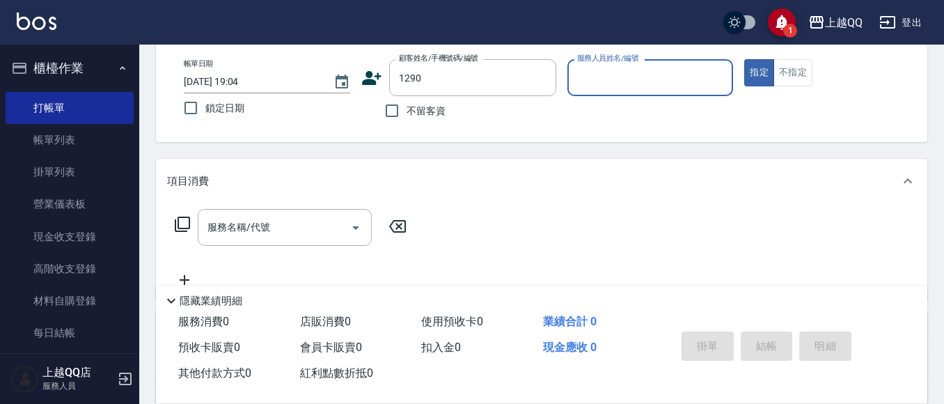
click at [744, 59] on button "指定" at bounding box center [759, 72] width 30 height 27
type button "true"
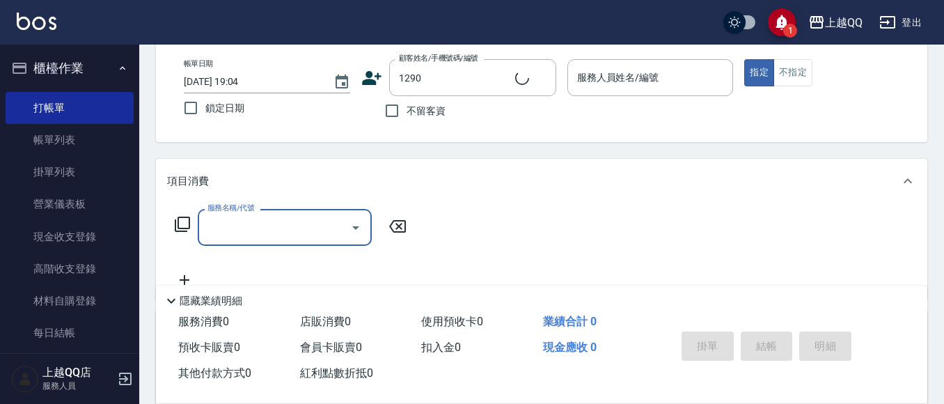
type input "[PERSON_NAME]/0932153298/1290"
type input "欣樺-6"
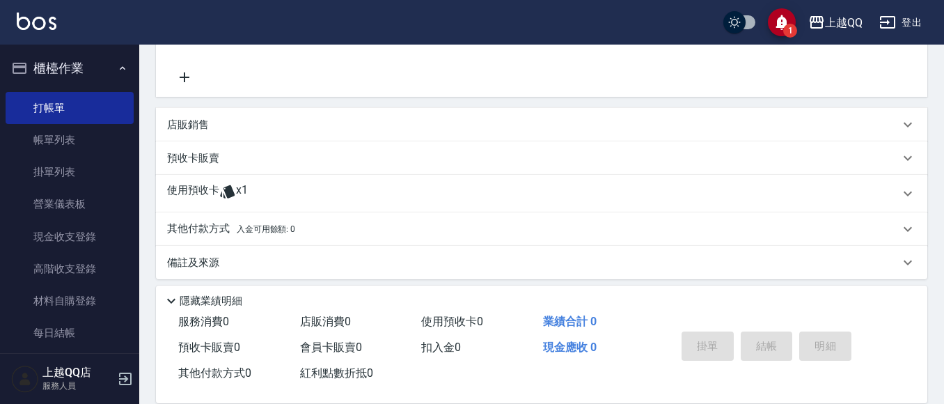
scroll to position [278, 0]
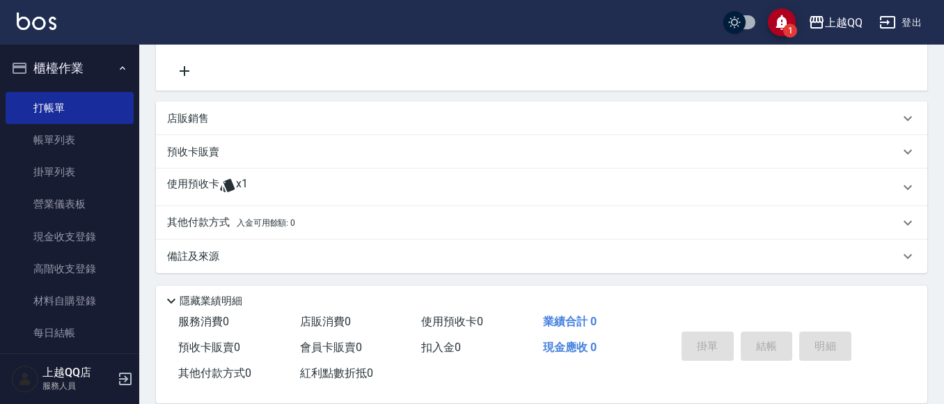
click at [248, 175] on div "使用預收卡 x1" at bounding box center [541, 187] width 771 height 38
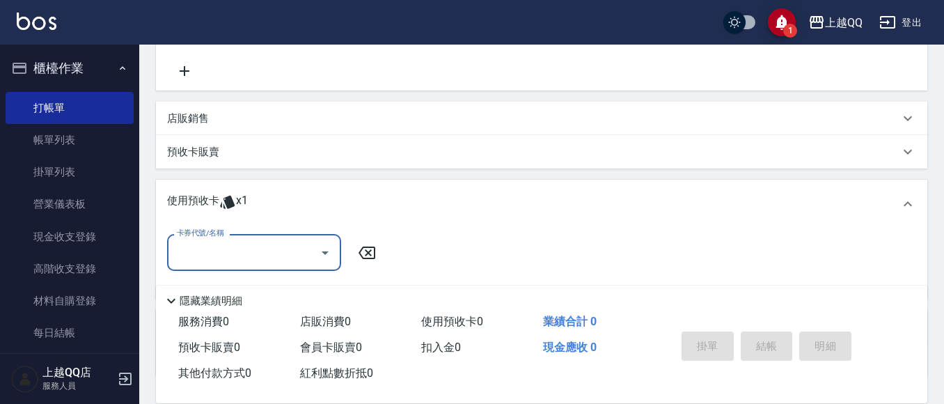
scroll to position [0, 0]
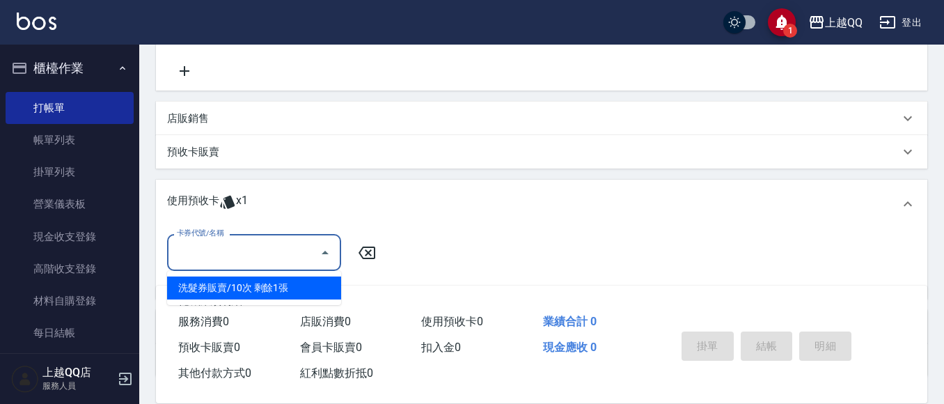
drag, startPoint x: 218, startPoint y: 250, endPoint x: 232, endPoint y: 263, distance: 19.2
click at [218, 251] on input "卡券代號/名稱" at bounding box center [243, 252] width 141 height 24
drag, startPoint x: 235, startPoint y: 292, endPoint x: 398, endPoint y: 250, distance: 168.3
click at [241, 293] on div "洗髮券販賣/10次 剩餘1張" at bounding box center [254, 287] width 174 height 23
type input "洗髮券販賣/10次"
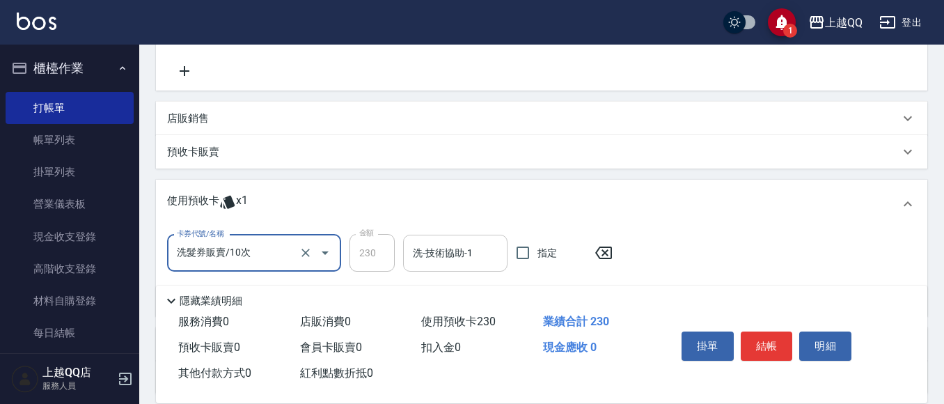
drag, startPoint x: 398, startPoint y: 249, endPoint x: 411, endPoint y: 254, distance: 13.4
click at [406, 253] on div "卡券代號/名稱 洗髮券販賣/10次 卡券代號/名稱 金額 230 金額 洗-技術協助-1 洗-技術協助-1 指定" at bounding box center [394, 253] width 454 height 38
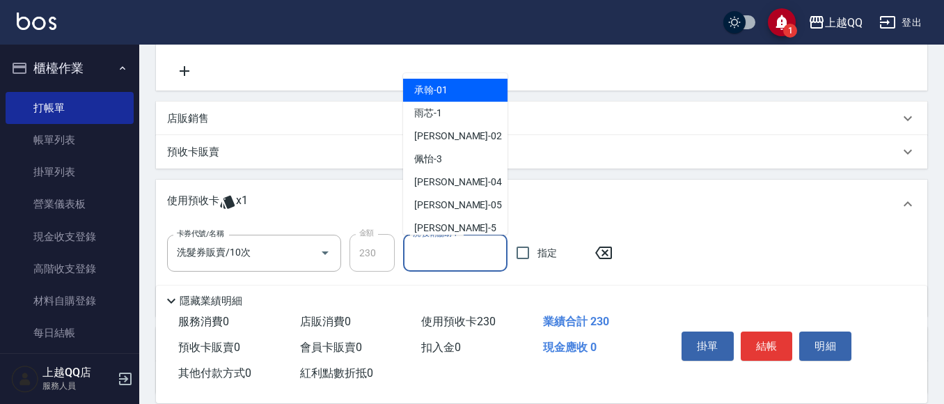
click at [412, 255] on input "洗-技術協助-1" at bounding box center [455, 253] width 92 height 24
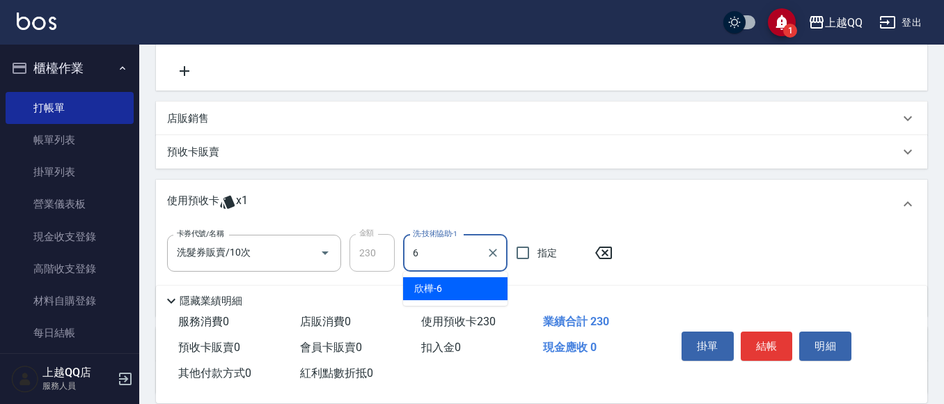
type input "欣樺-6"
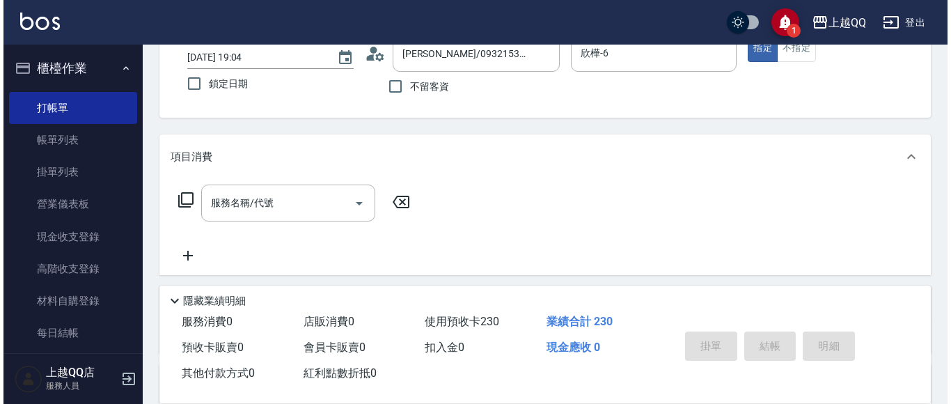
scroll to position [70, 0]
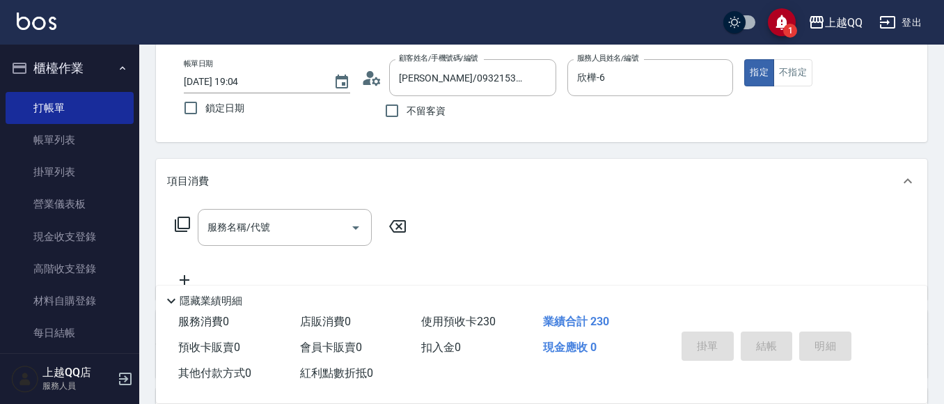
type input "[DATE] 19:45"
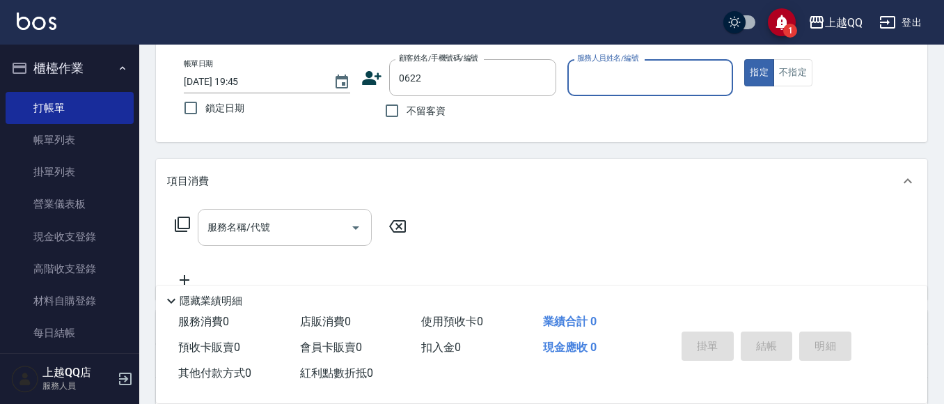
type input "[PERSON_NAME]/0928528535/0622"
type input "欣樺-6"
click at [185, 230] on icon at bounding box center [182, 224] width 17 height 17
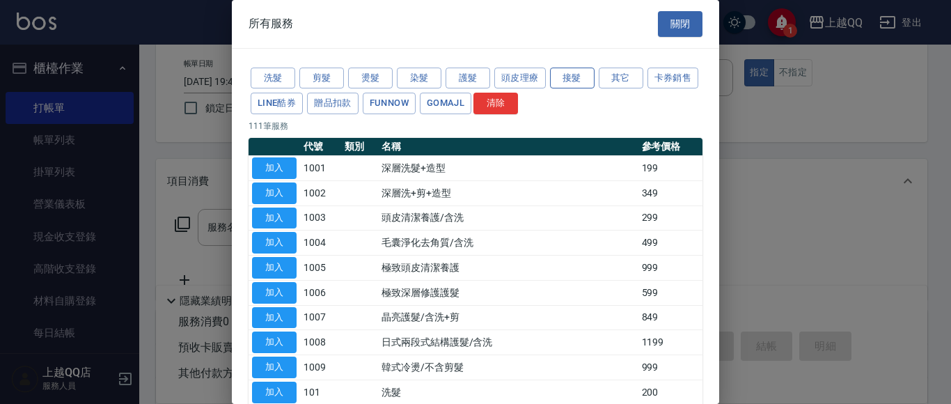
click at [574, 76] on button "接髮" at bounding box center [572, 78] width 45 height 22
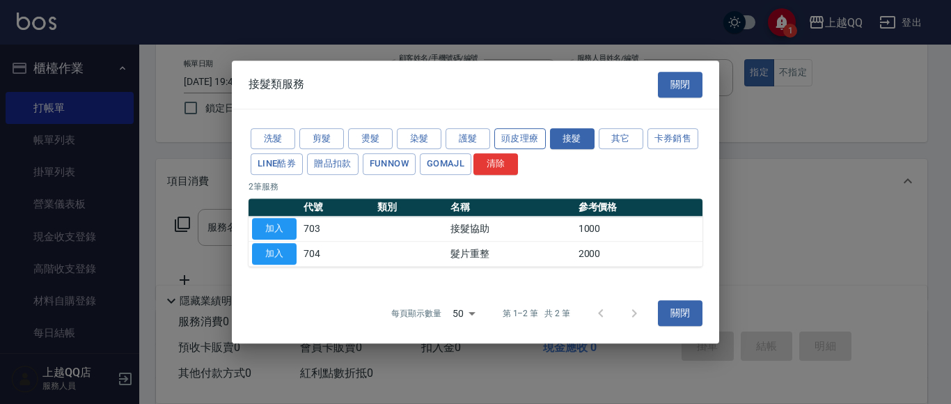
click at [532, 138] on button "頭皮理療" at bounding box center [519, 139] width 51 height 22
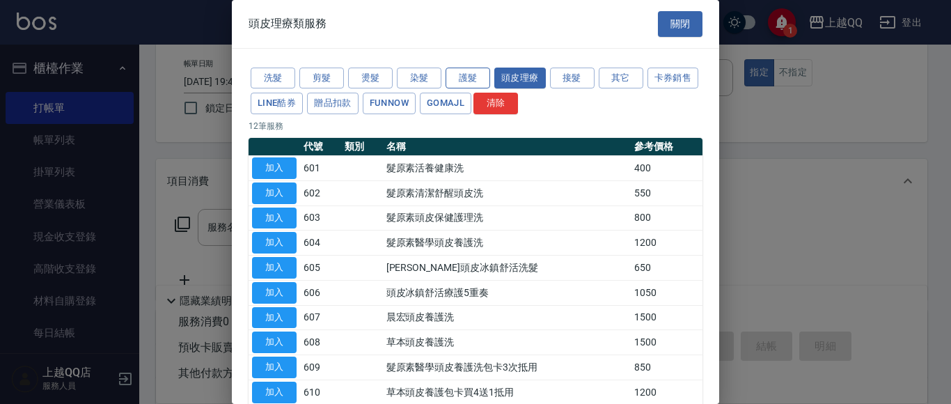
click at [457, 70] on button "護髮" at bounding box center [467, 78] width 45 height 22
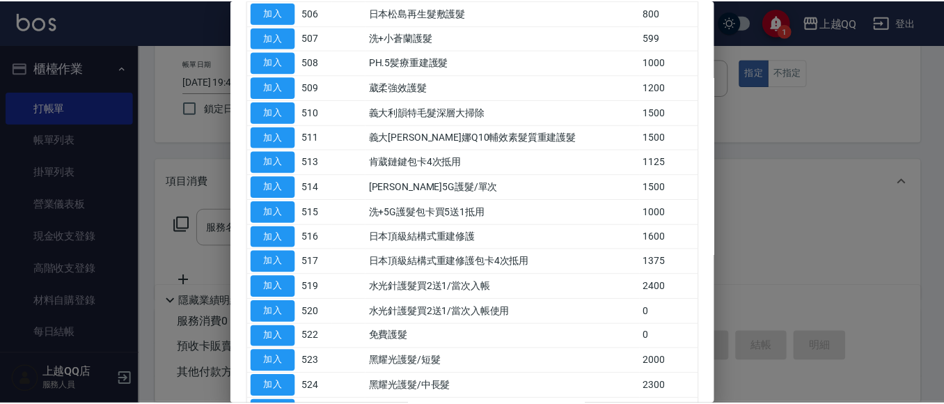
scroll to position [418, 0]
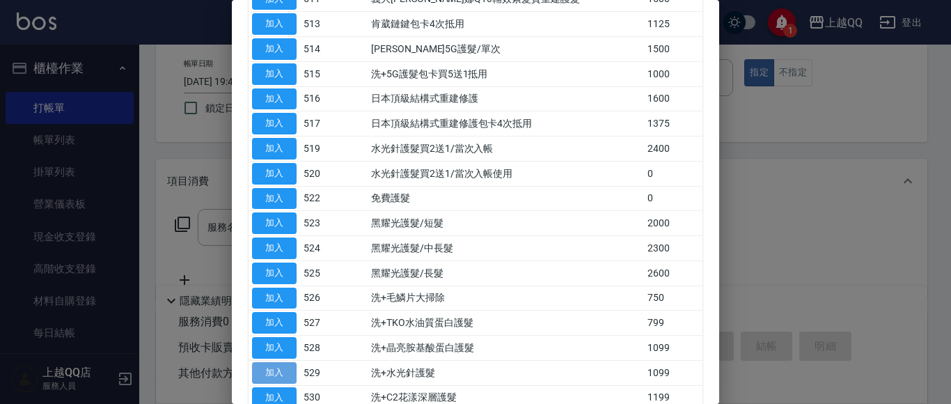
click at [269, 379] on button "加入" at bounding box center [274, 373] width 45 height 22
type input "洗+水光針護髮(529)"
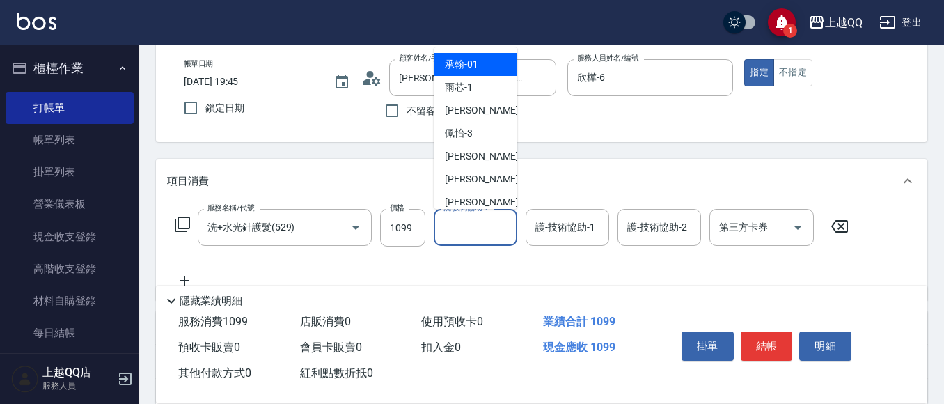
click at [484, 236] on input "洗-技術協助-1" at bounding box center [475, 227] width 71 height 24
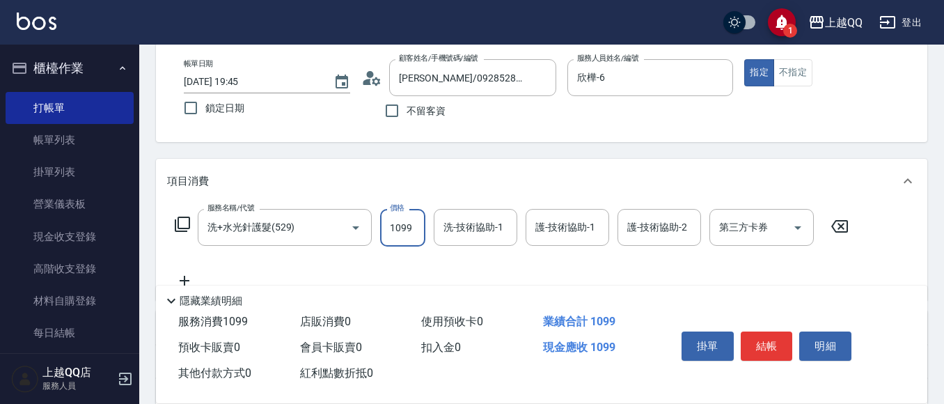
click at [413, 228] on input "1099" at bounding box center [402, 228] width 45 height 38
type input "1100"
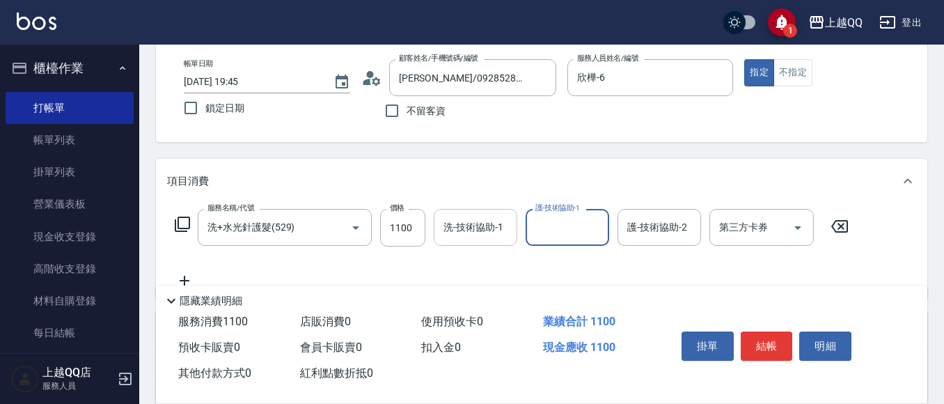
click at [501, 209] on div "洗-技術協助-1" at bounding box center [476, 227] width 84 height 37
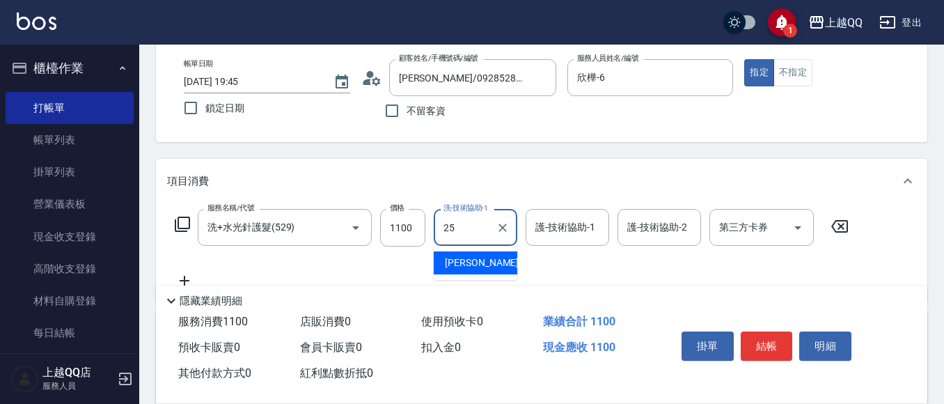
type input "[PERSON_NAME]-25"
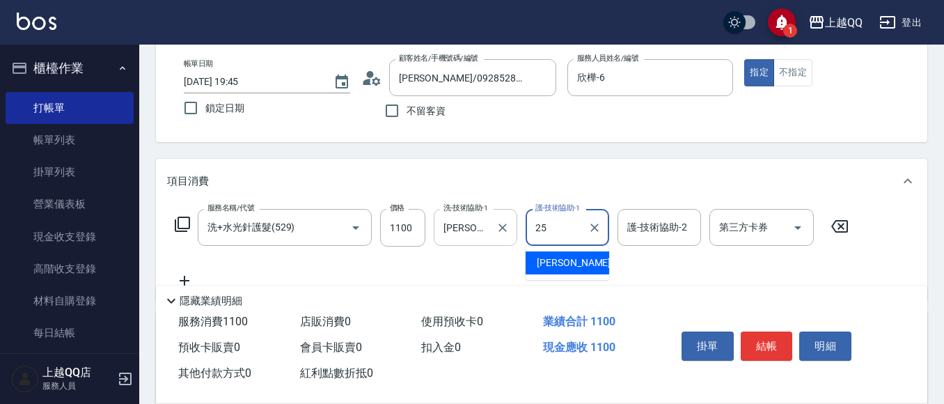
type input "[PERSON_NAME]-25"
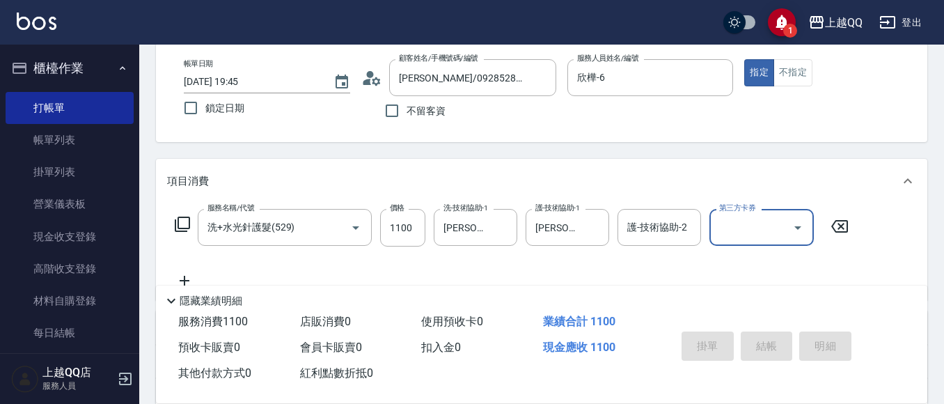
type input "[DATE] 19:46"
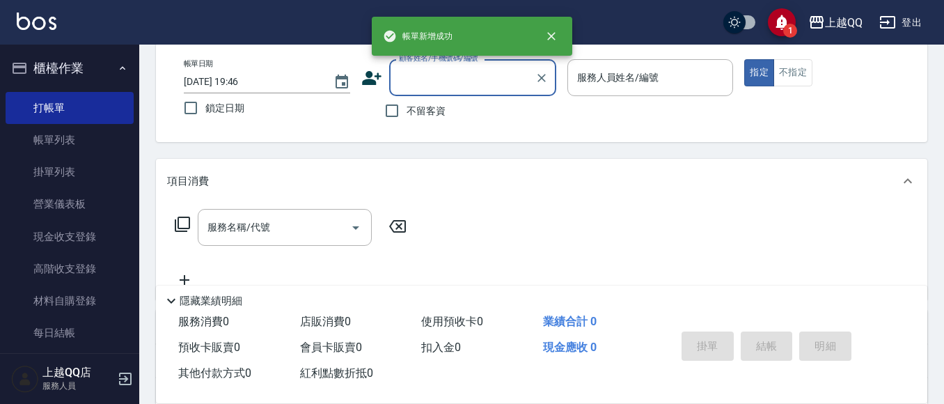
drag, startPoint x: 408, startPoint y: 129, endPoint x: 421, endPoint y: 118, distance: 16.8
click at [413, 126] on div "帳單日期 [DATE] 19:46 鎖定日期 顧客姓名/手機號碼/編號 顧客姓名/手機號碼/編號 不留客資 服務人員姓名/編號 服務人員姓名/編號 指定 不指定" at bounding box center [541, 92] width 771 height 100
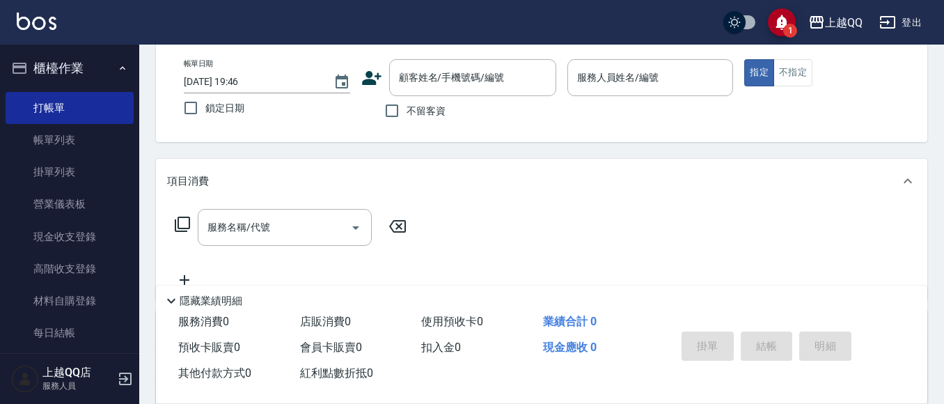
click at [421, 118] on span "不留客資" at bounding box center [425, 111] width 39 height 15
click at [406, 118] on input "不留客資" at bounding box center [391, 110] width 29 height 29
checkbox input "true"
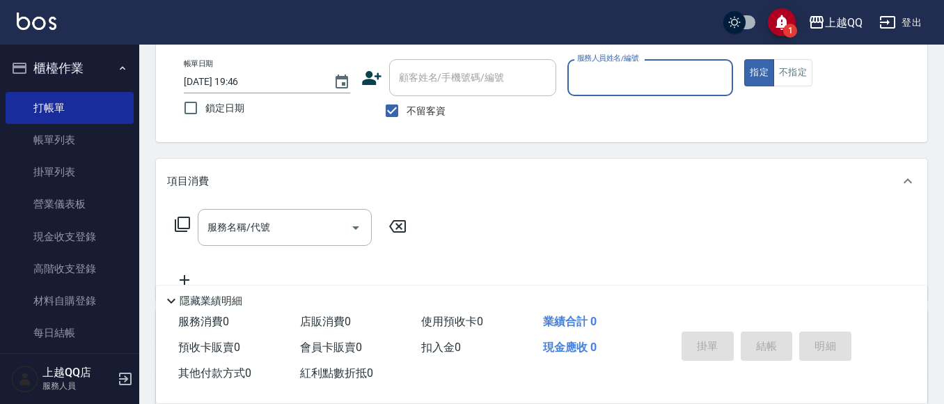
type input "6"
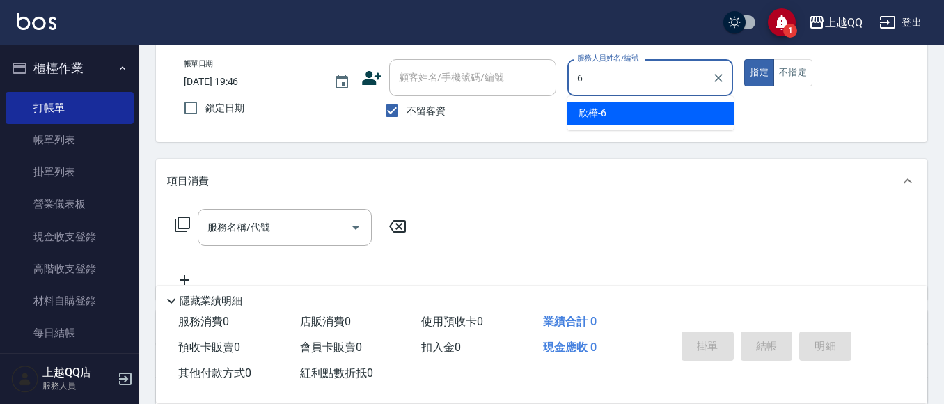
type input "欣樺-6"
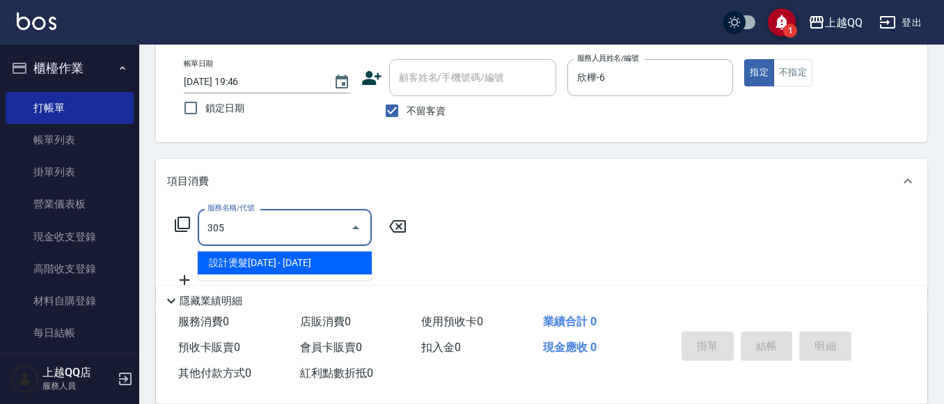
type input "設計燙髮1600(305)"
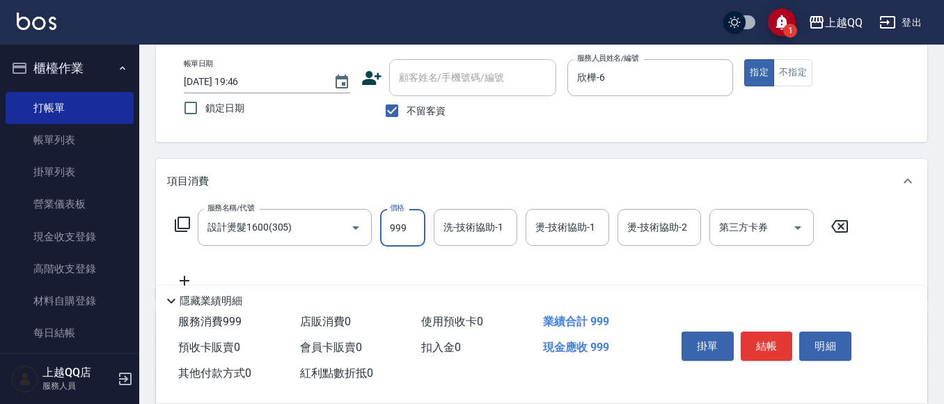
type input "999"
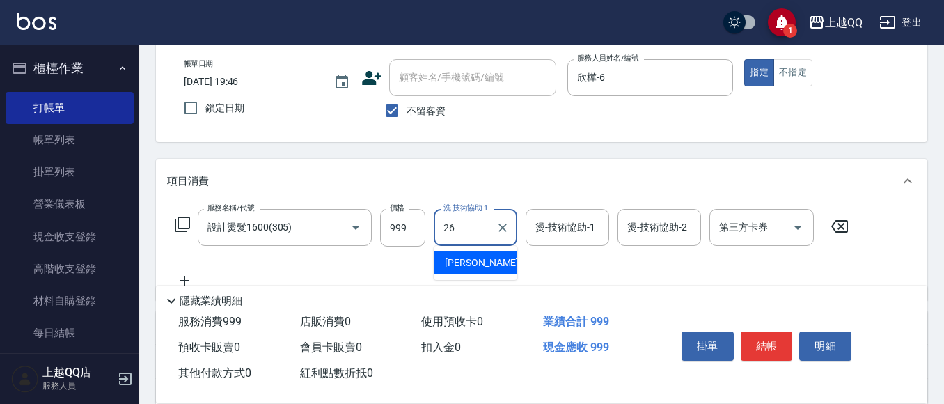
type input "[PERSON_NAME]-26"
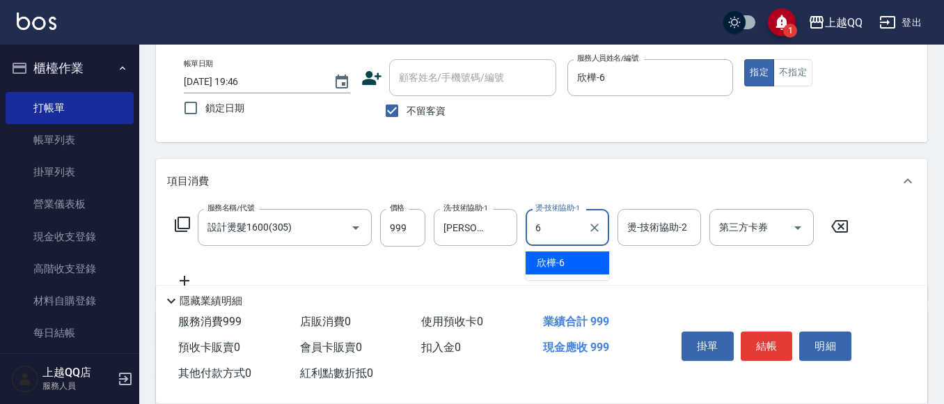
type input "欣樺-6"
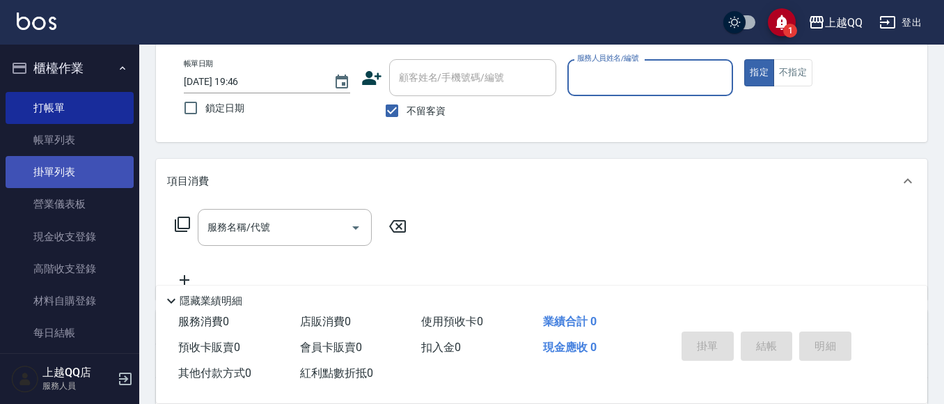
click at [86, 159] on link "掛單列表" at bounding box center [70, 172] width 128 height 32
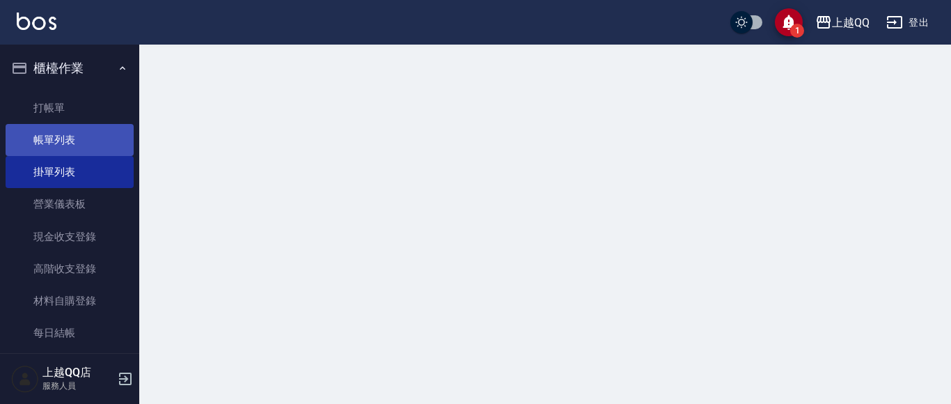
click at [81, 141] on link "帳單列表" at bounding box center [70, 140] width 128 height 32
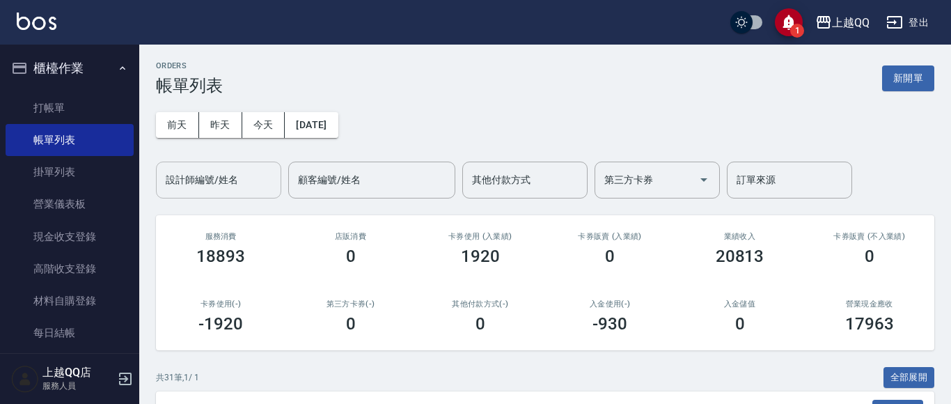
click at [211, 179] on div "設計師編號/姓名 設計師編號/姓名" at bounding box center [218, 179] width 125 height 37
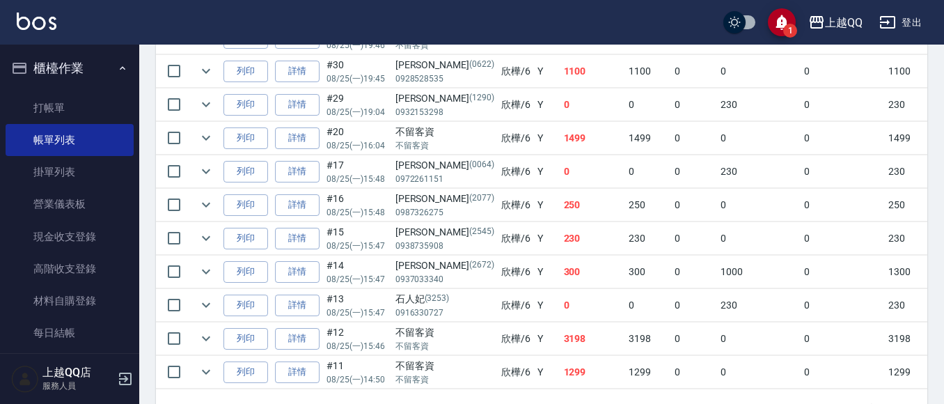
scroll to position [418, 0]
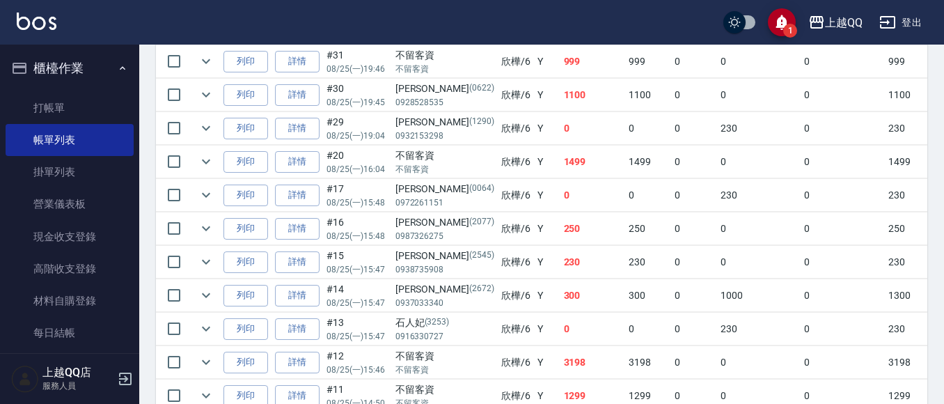
type input "欣樺-6"
click at [140, 154] on div "ORDERS 帳單列表 新開單 [DATE] [DATE] [DATE] [DATE] 設計師編號/姓名 欣樺-6 設計師編號/姓名 顧客編號/姓名 顧客編號…" at bounding box center [541, 47] width 804 height 840
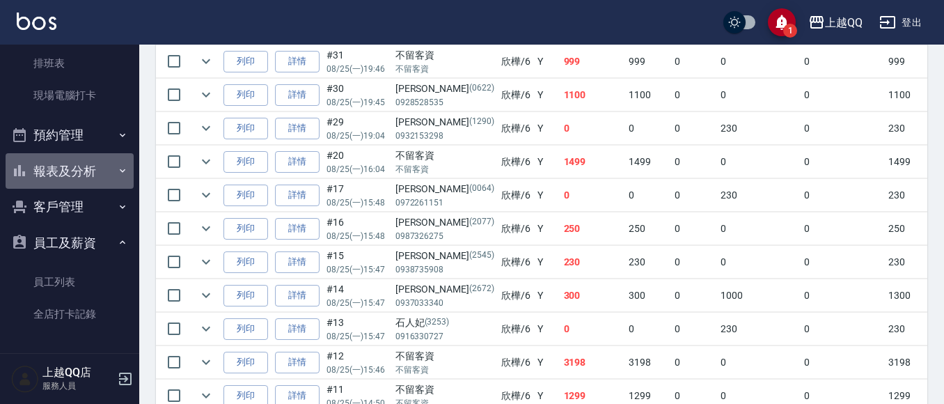
click at [76, 173] on button "報表及分析" at bounding box center [70, 171] width 128 height 36
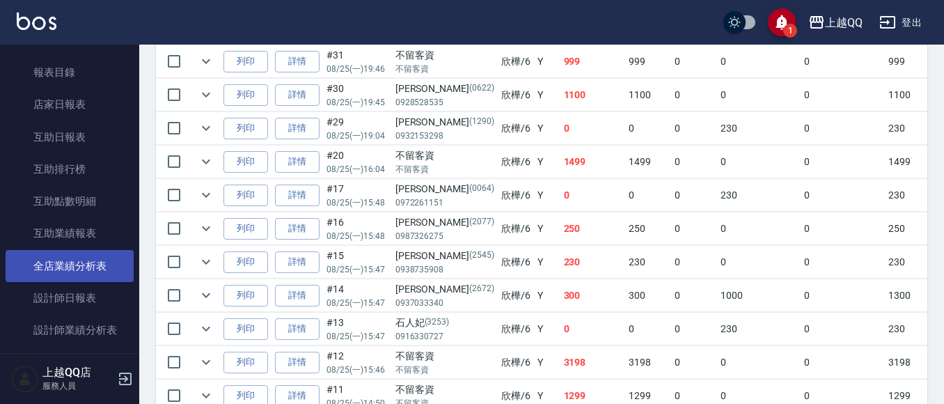
scroll to position [441, 0]
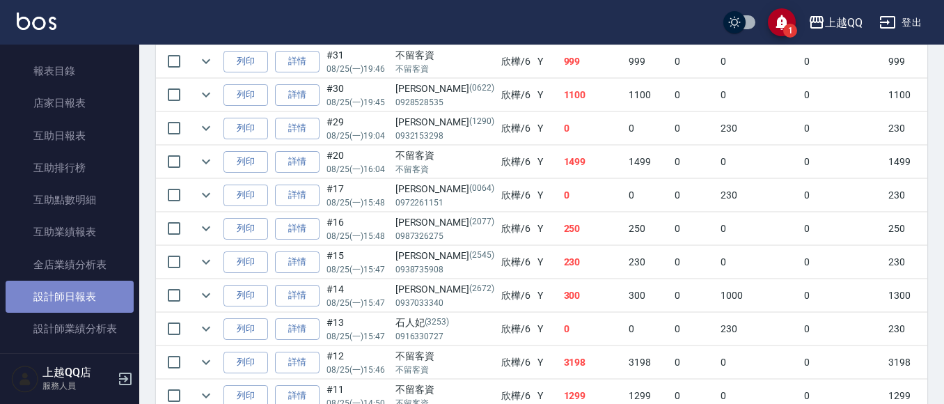
click at [85, 298] on link "設計師日報表" at bounding box center [70, 296] width 128 height 32
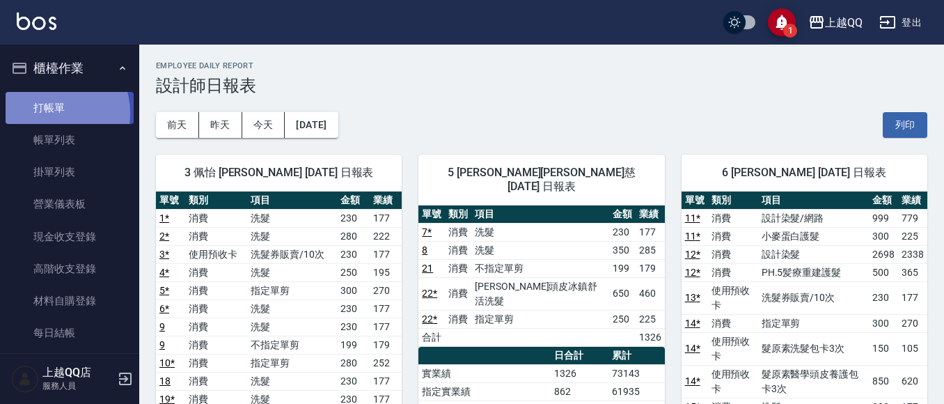
click at [49, 113] on link "打帳單" at bounding box center [70, 108] width 128 height 32
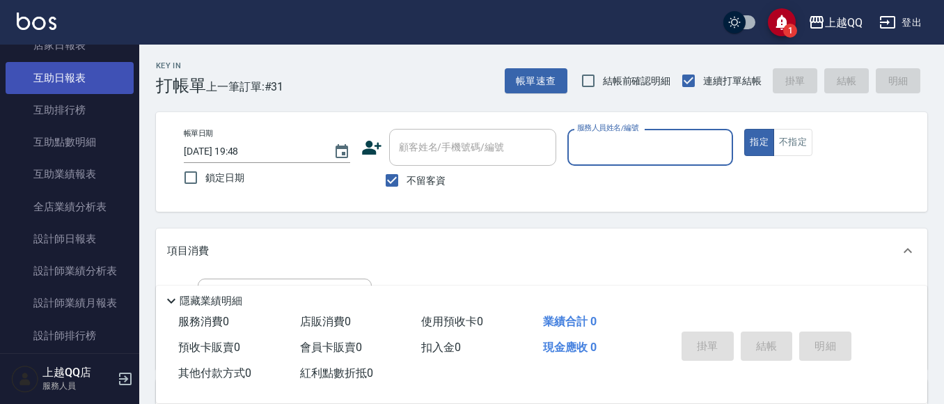
scroll to position [348, 0]
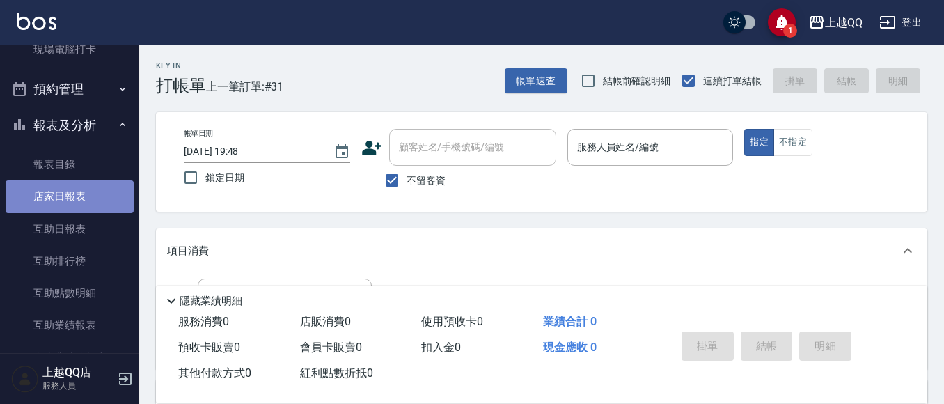
click at [99, 201] on link "店家日報表" at bounding box center [70, 196] width 128 height 32
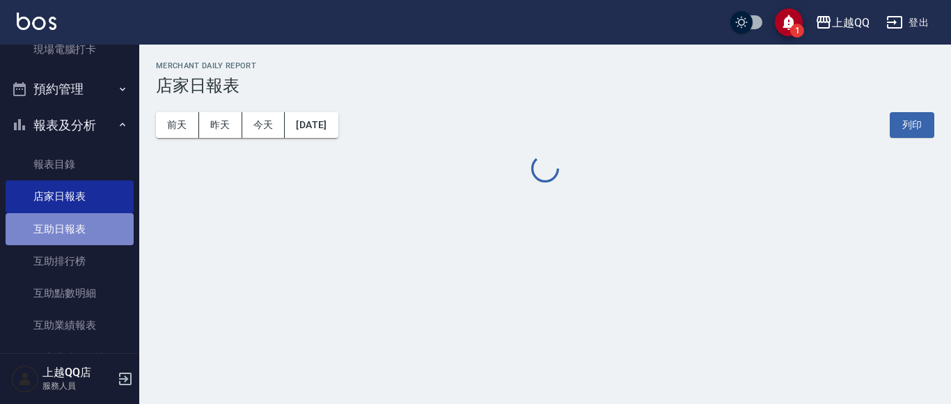
click at [94, 227] on link "互助日報表" at bounding box center [70, 229] width 128 height 32
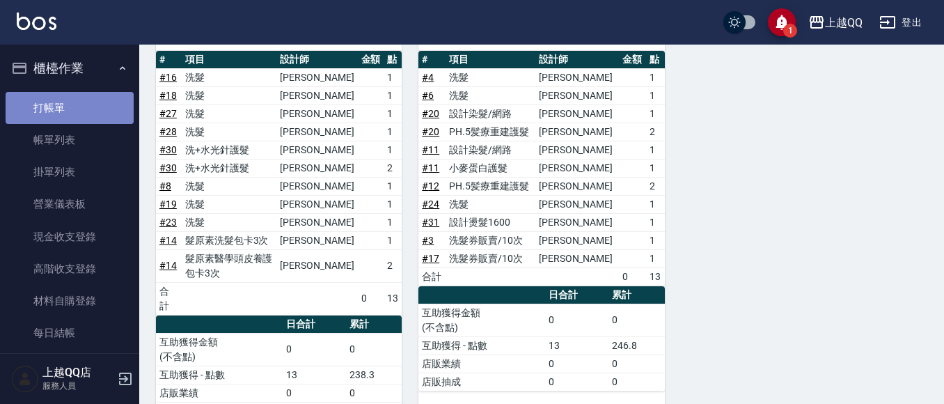
click at [79, 110] on link "打帳單" at bounding box center [70, 108] width 128 height 32
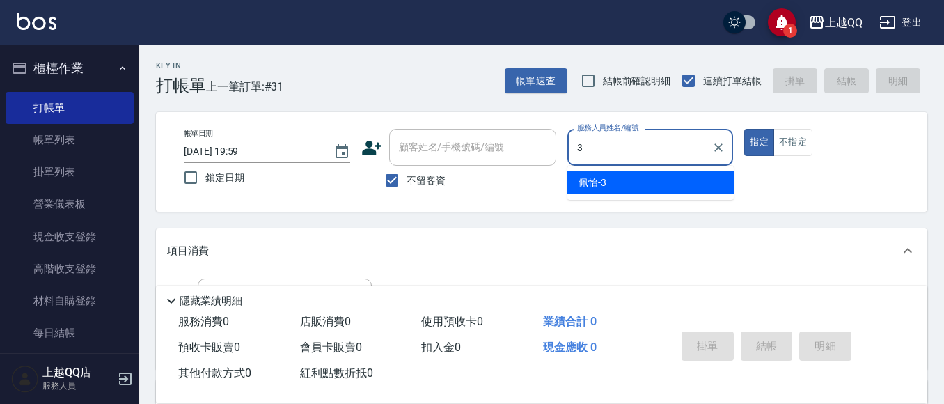
type input "3"
type button "true"
type input "佩怡-3"
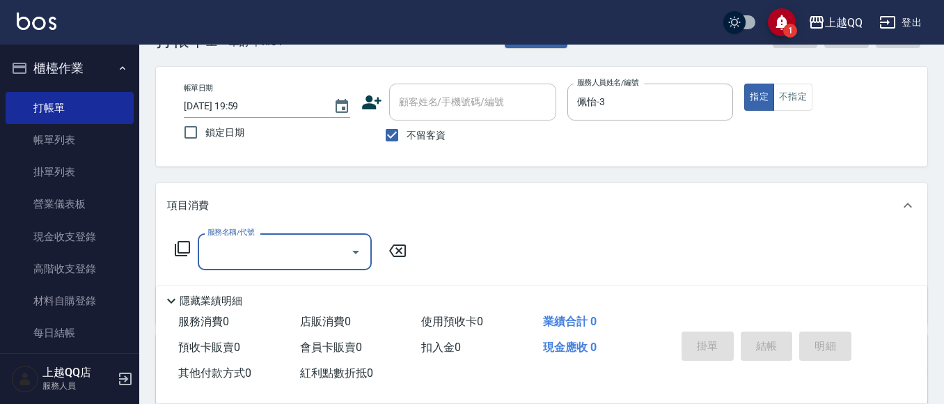
scroll to position [70, 0]
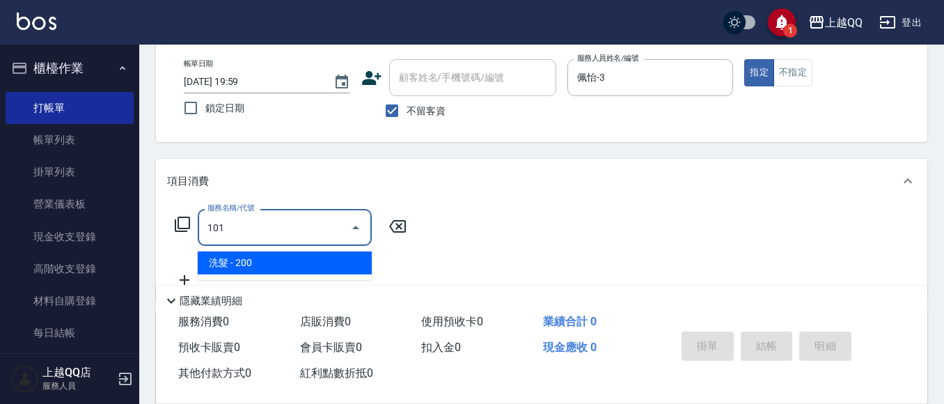
type input "洗髮(101)"
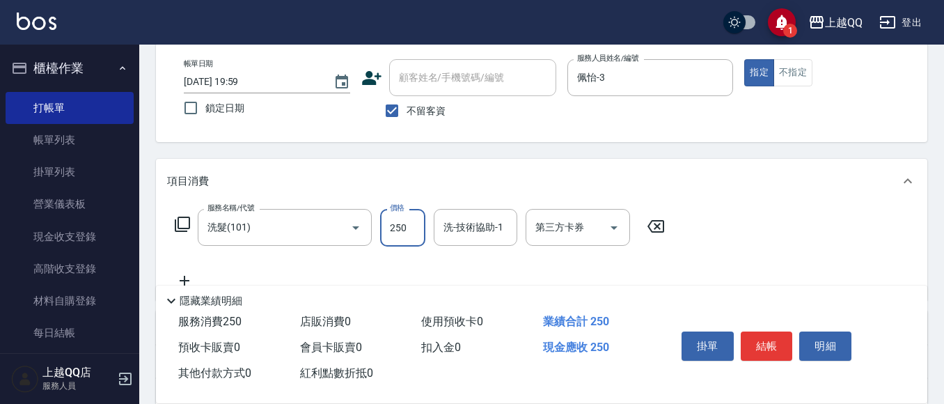
type input "250"
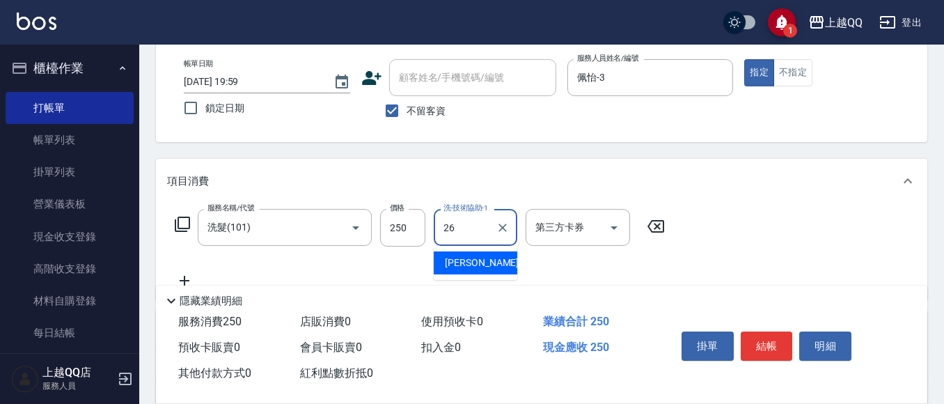
type input "[PERSON_NAME]-26"
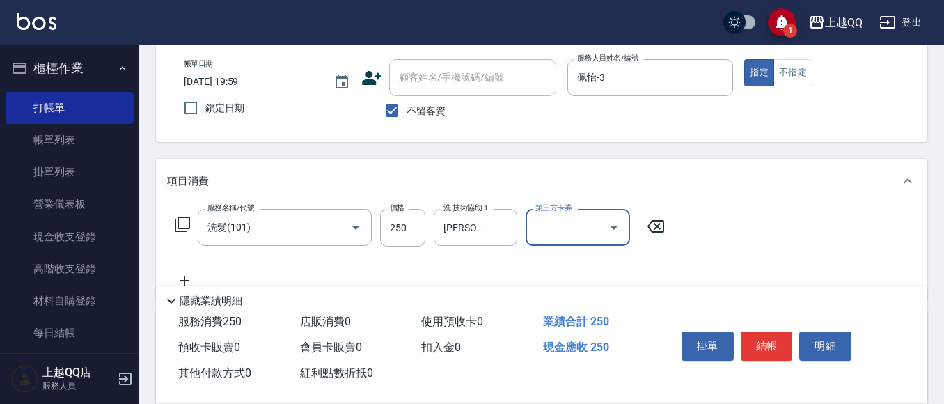
click at [744, 340] on button "結帳" at bounding box center [766, 345] width 52 height 29
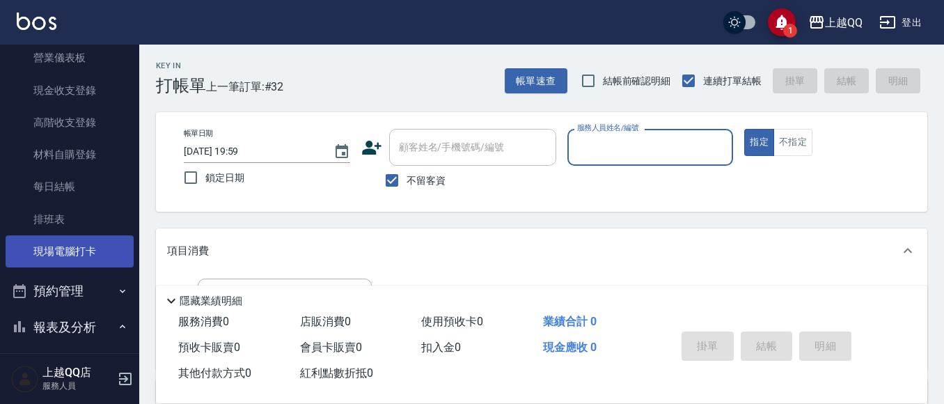
scroll to position [209, 0]
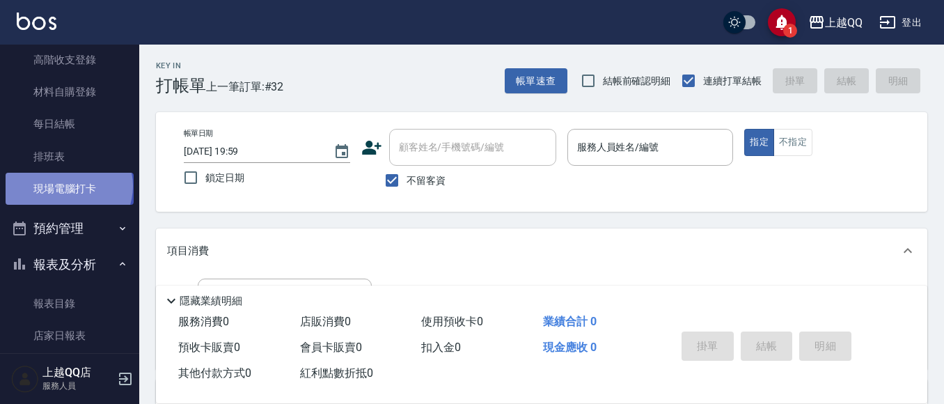
click at [67, 185] on link "現場電腦打卡" at bounding box center [70, 189] width 128 height 32
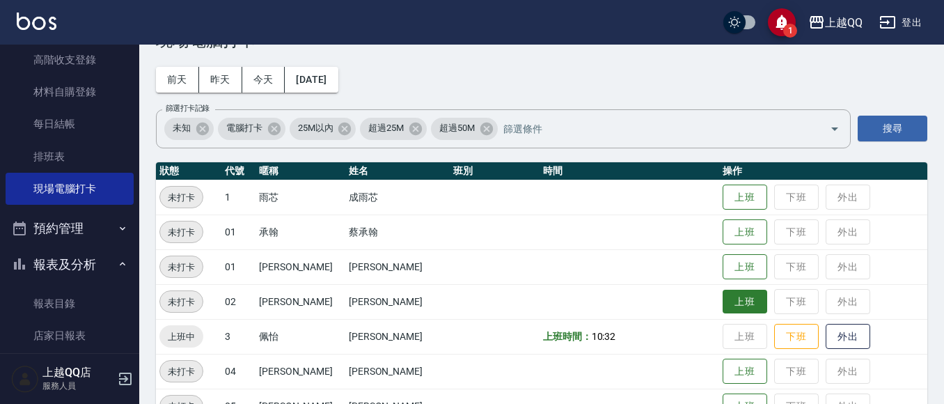
scroll to position [70, 0]
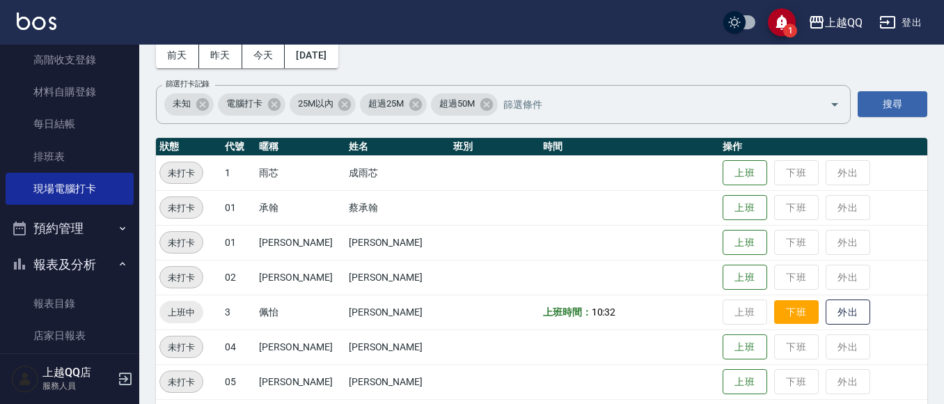
click at [774, 314] on button "下班" at bounding box center [796, 312] width 45 height 24
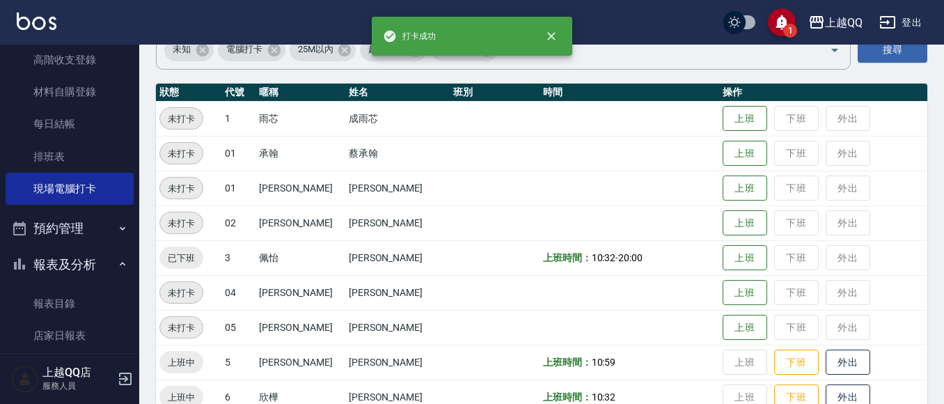
scroll to position [139, 0]
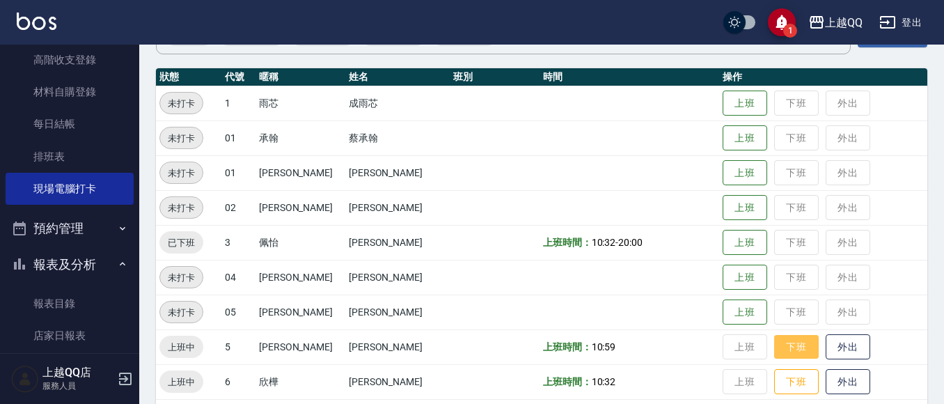
click at [779, 347] on button "下班" at bounding box center [796, 347] width 45 height 24
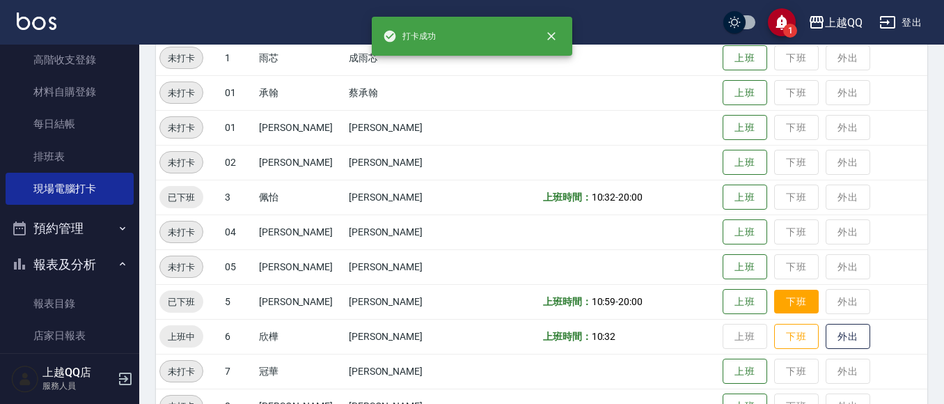
scroll to position [209, 0]
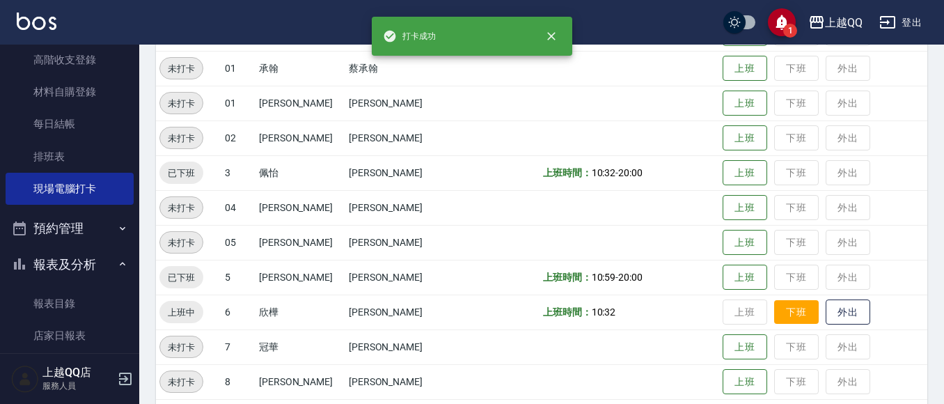
click at [778, 310] on button "下班" at bounding box center [796, 312] width 45 height 24
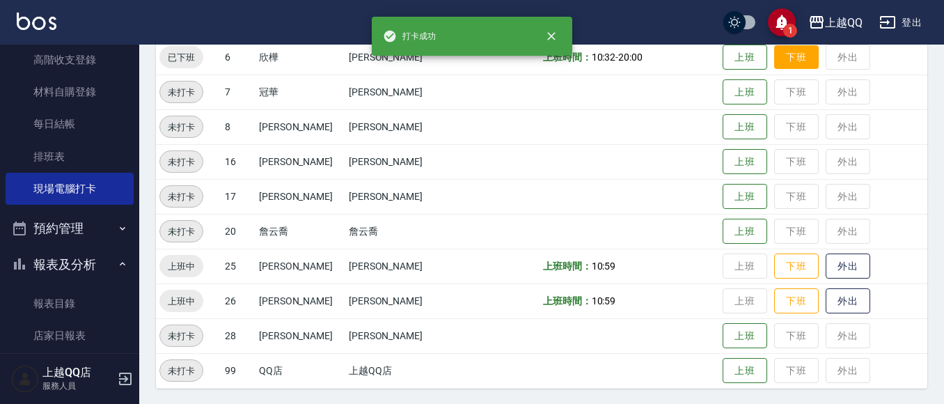
scroll to position [465, 0]
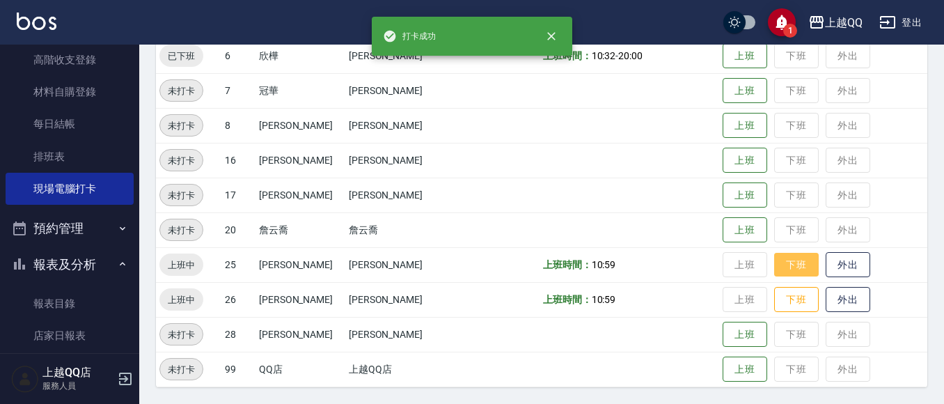
click at [788, 271] on button "下班" at bounding box center [796, 265] width 45 height 24
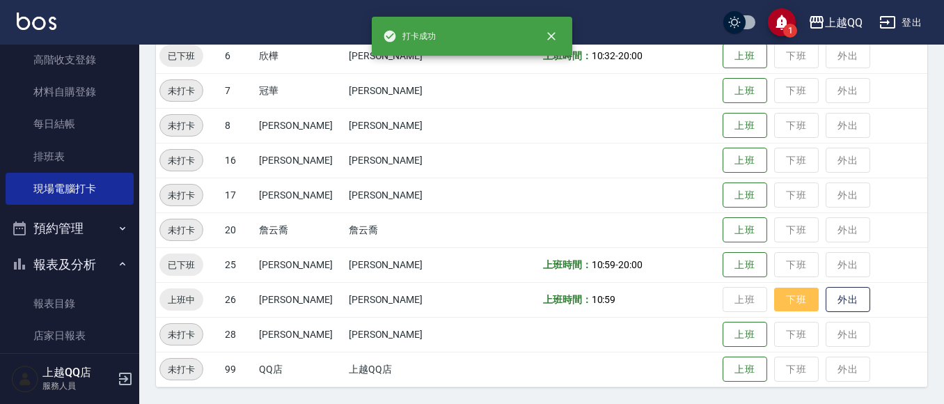
click at [782, 294] on button "下班" at bounding box center [796, 299] width 45 height 24
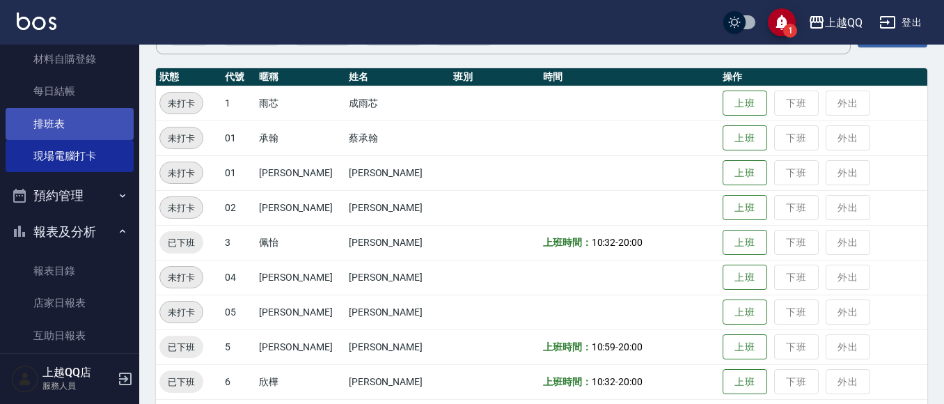
scroll to position [209, 0]
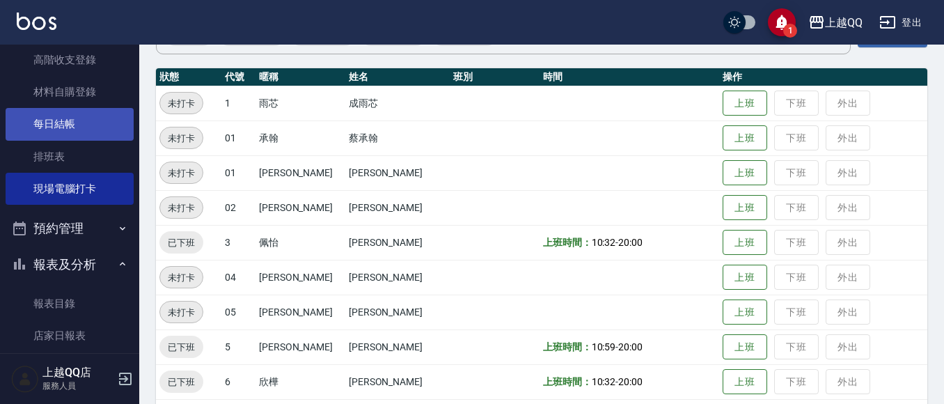
click at [98, 118] on link "每日結帳" at bounding box center [70, 124] width 128 height 32
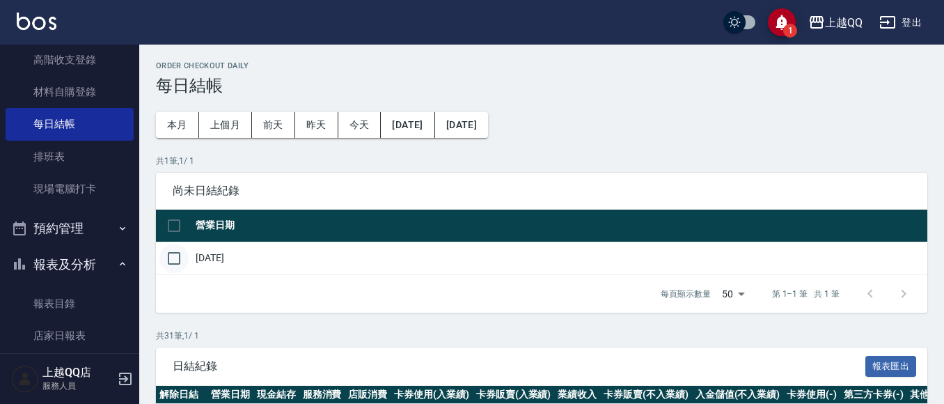
click at [173, 265] on input "checkbox" at bounding box center [173, 258] width 29 height 29
checkbox input "true"
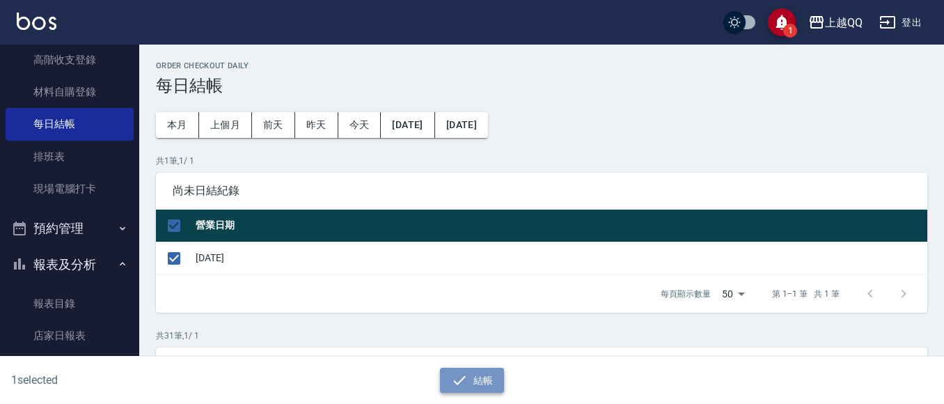
click at [466, 388] on icon "button" at bounding box center [459, 380] width 17 height 17
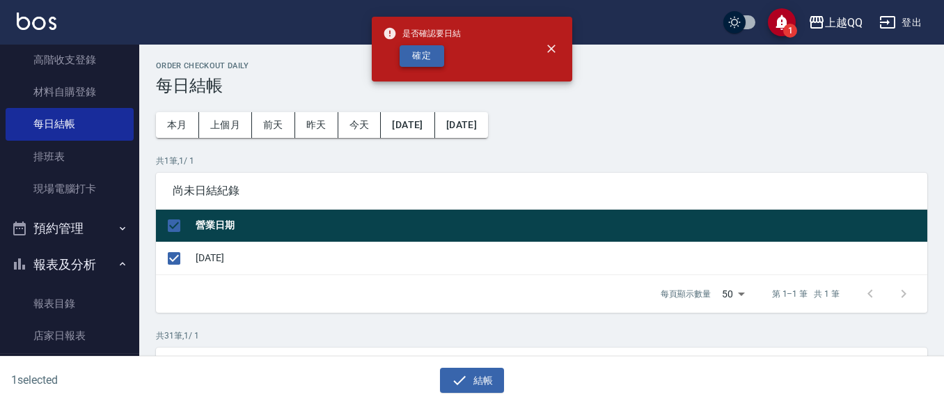
click at [417, 62] on button "確定" at bounding box center [421, 56] width 45 height 22
checkbox input "false"
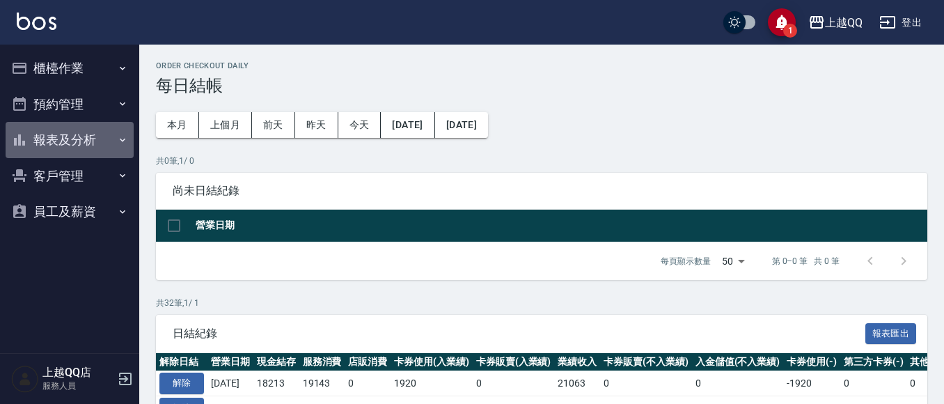
click at [90, 141] on button "報表及分析" at bounding box center [70, 140] width 128 height 36
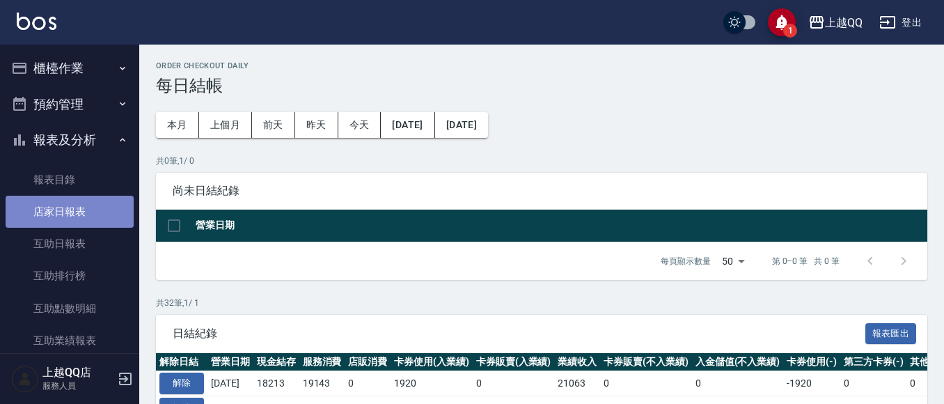
click at [90, 202] on link "店家日報表" at bounding box center [70, 212] width 128 height 32
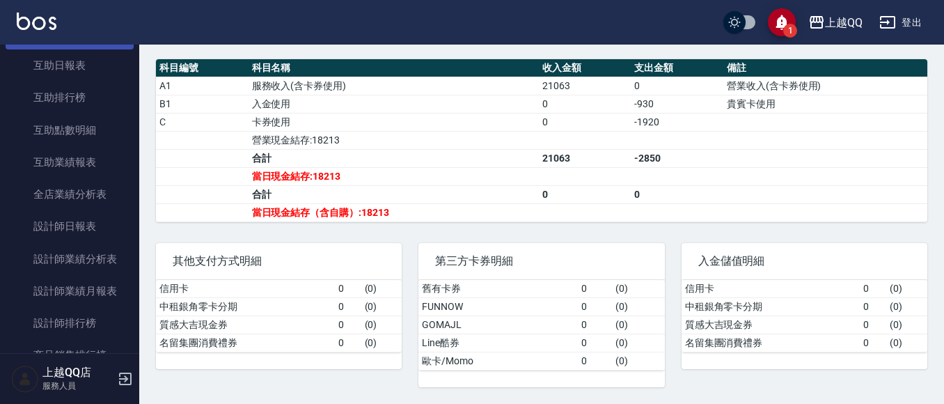
scroll to position [209, 0]
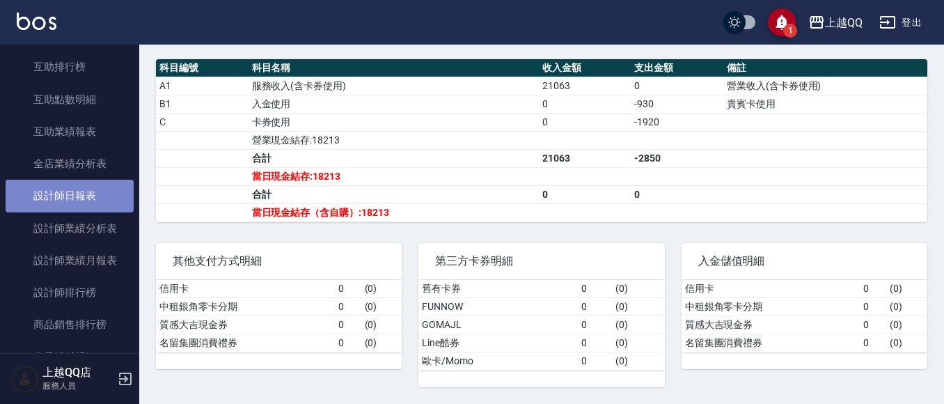
click at [82, 195] on link "設計師日報表" at bounding box center [70, 196] width 128 height 32
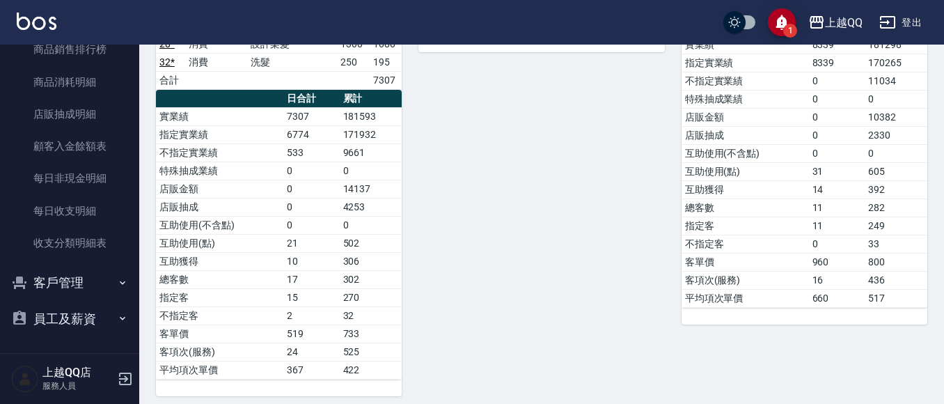
scroll to position [581, 0]
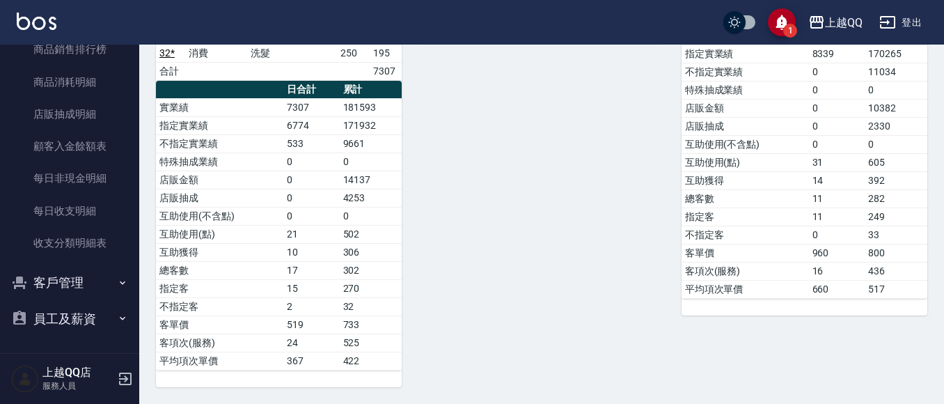
drag, startPoint x: 706, startPoint y: 163, endPoint x: 628, endPoint y: 183, distance: 79.8
click at [704, 168] on td "互助使用(點)" at bounding box center [744, 162] width 127 height 18
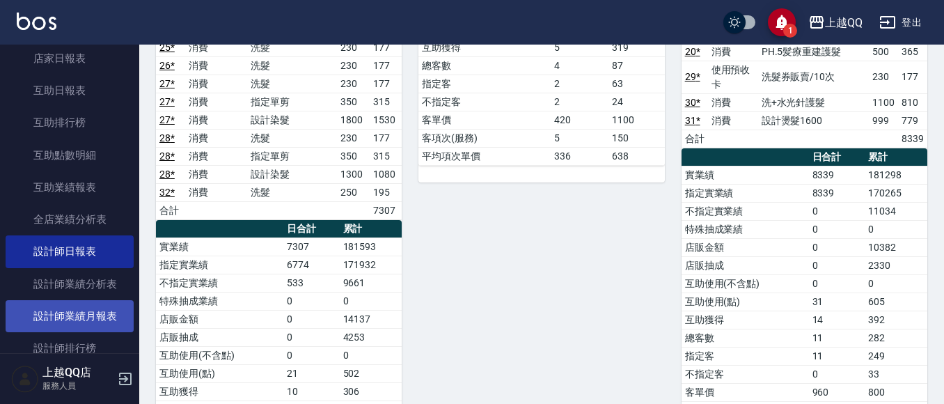
scroll to position [136, 0]
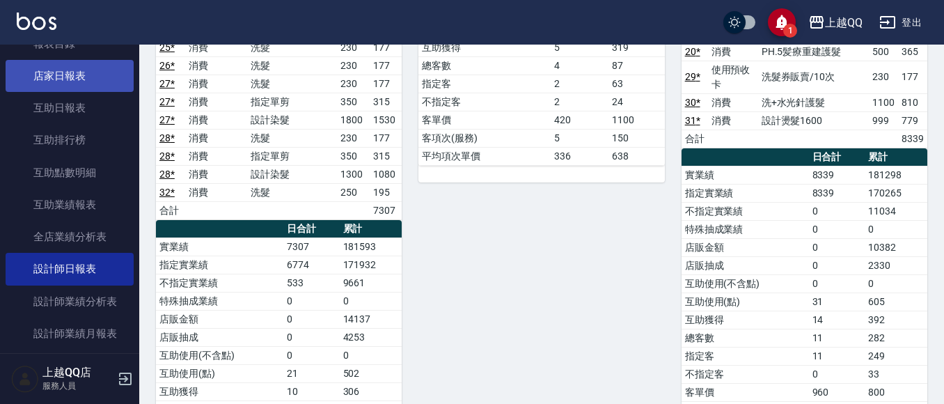
click at [84, 76] on link "店家日報表" at bounding box center [70, 76] width 128 height 32
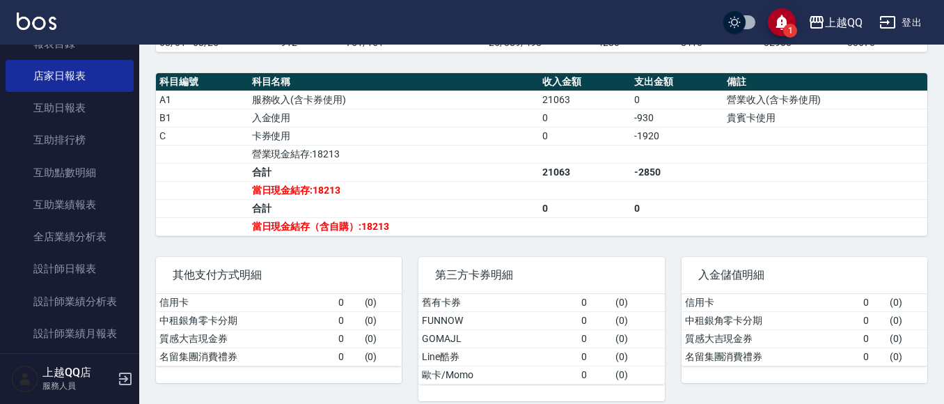
scroll to position [474, 0]
